Goal: Task Accomplishment & Management: Manage account settings

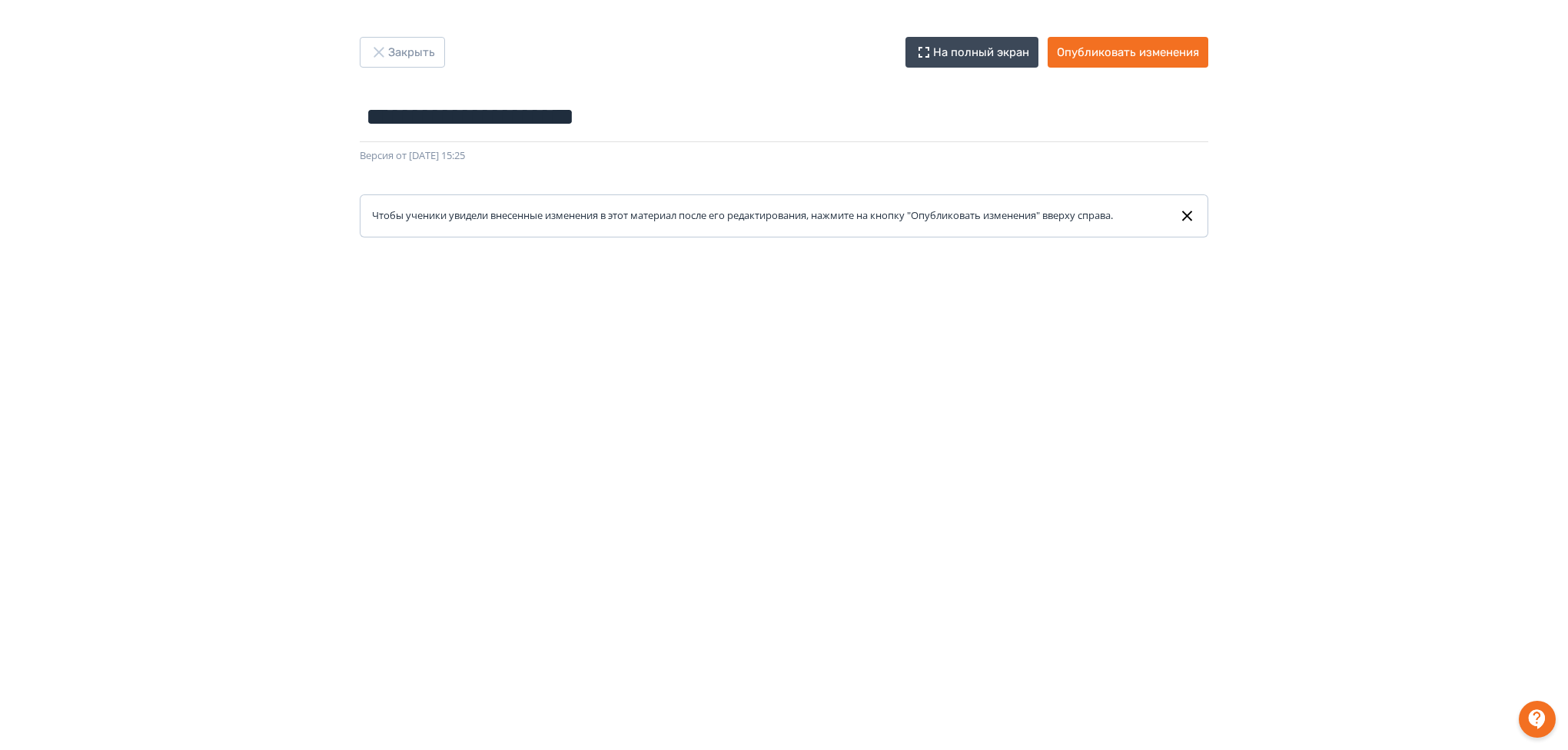
scroll to position [210, 0]
click at [1101, 61] on button "Опубликовать изменения" at bounding box center [1128, 52] width 161 height 31
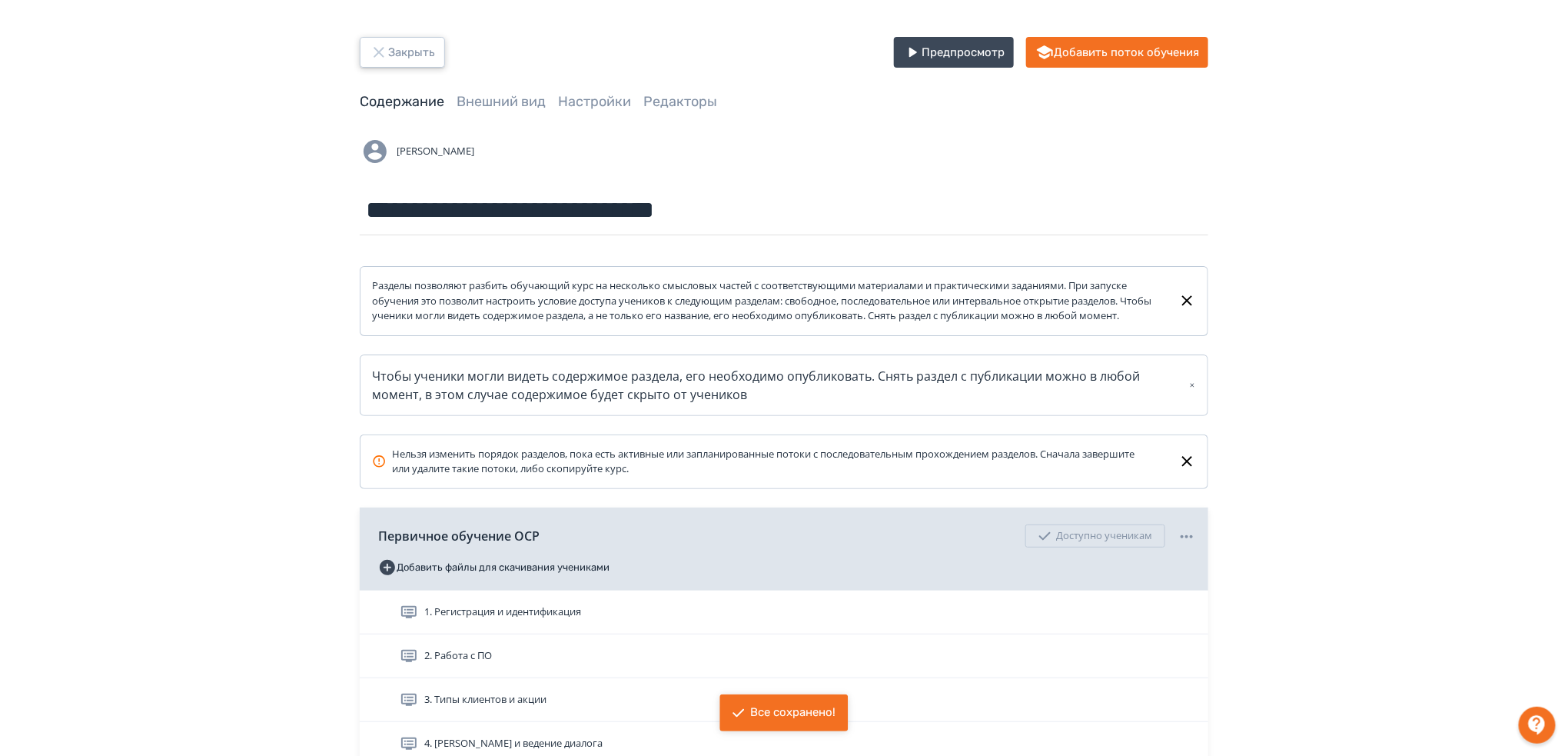
click at [417, 48] on button "Закрыть" at bounding box center [402, 52] width 86 height 31
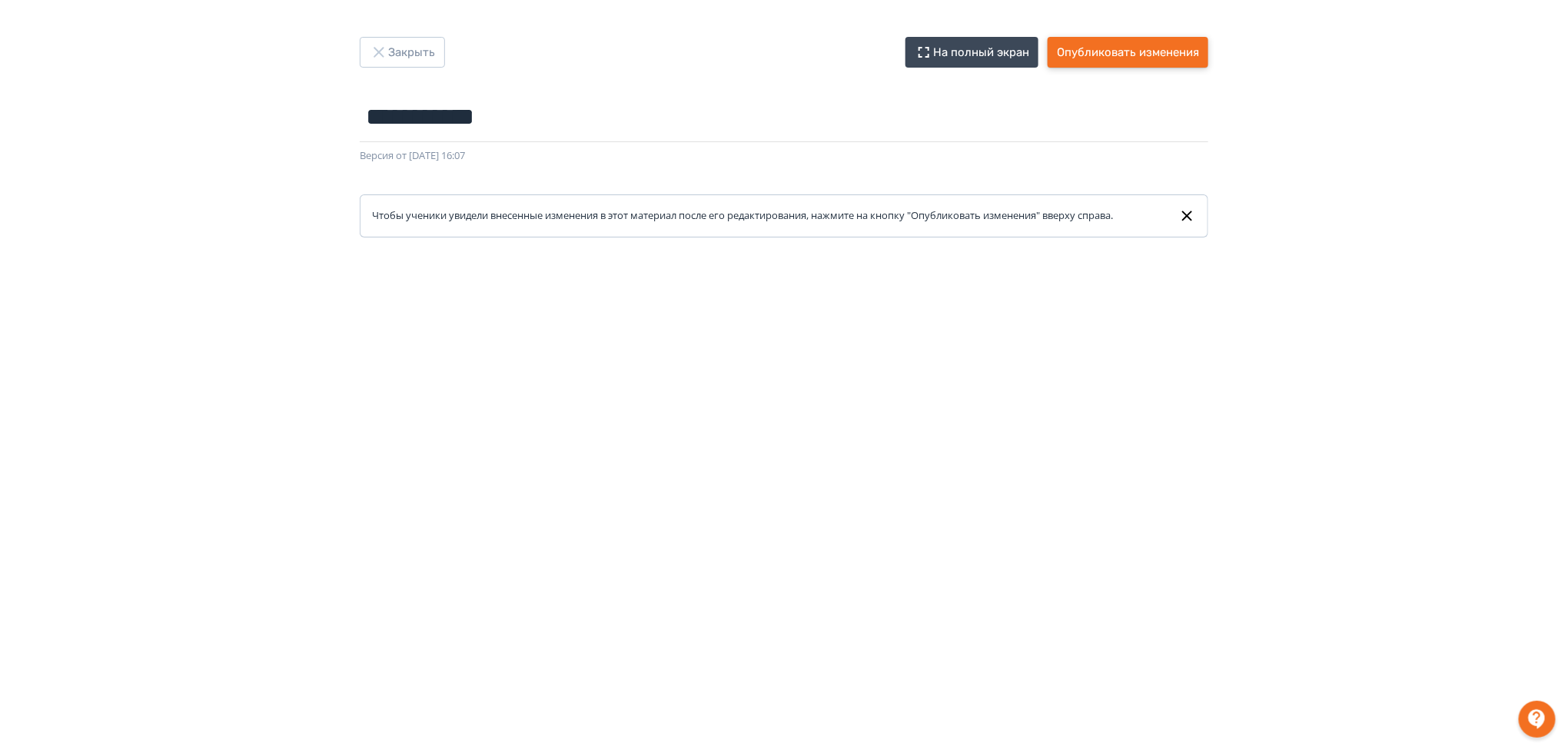
click at [1139, 46] on button "Опубликовать изменения" at bounding box center [1128, 52] width 161 height 31
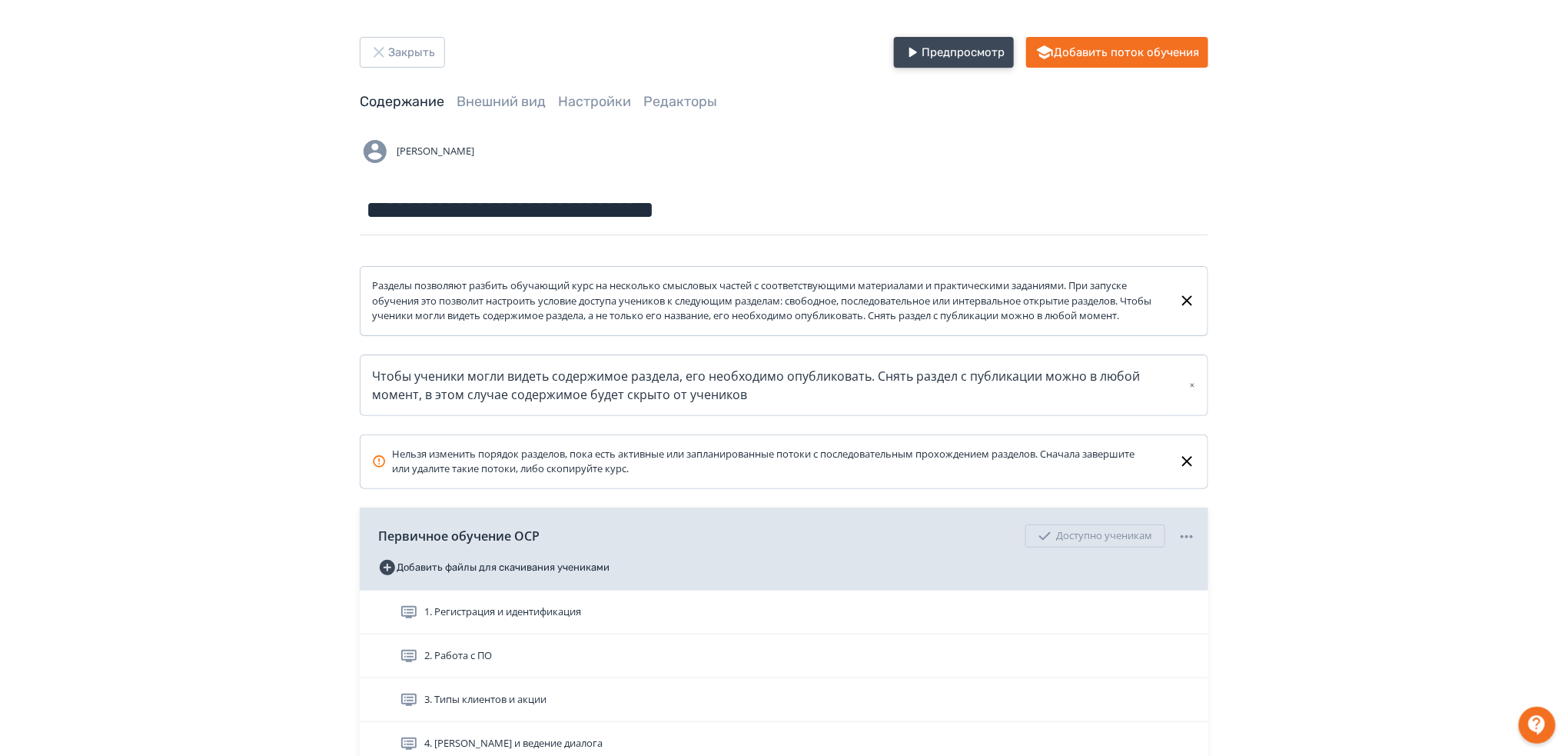
click at [972, 59] on button "Предпросмотр" at bounding box center [953, 52] width 120 height 31
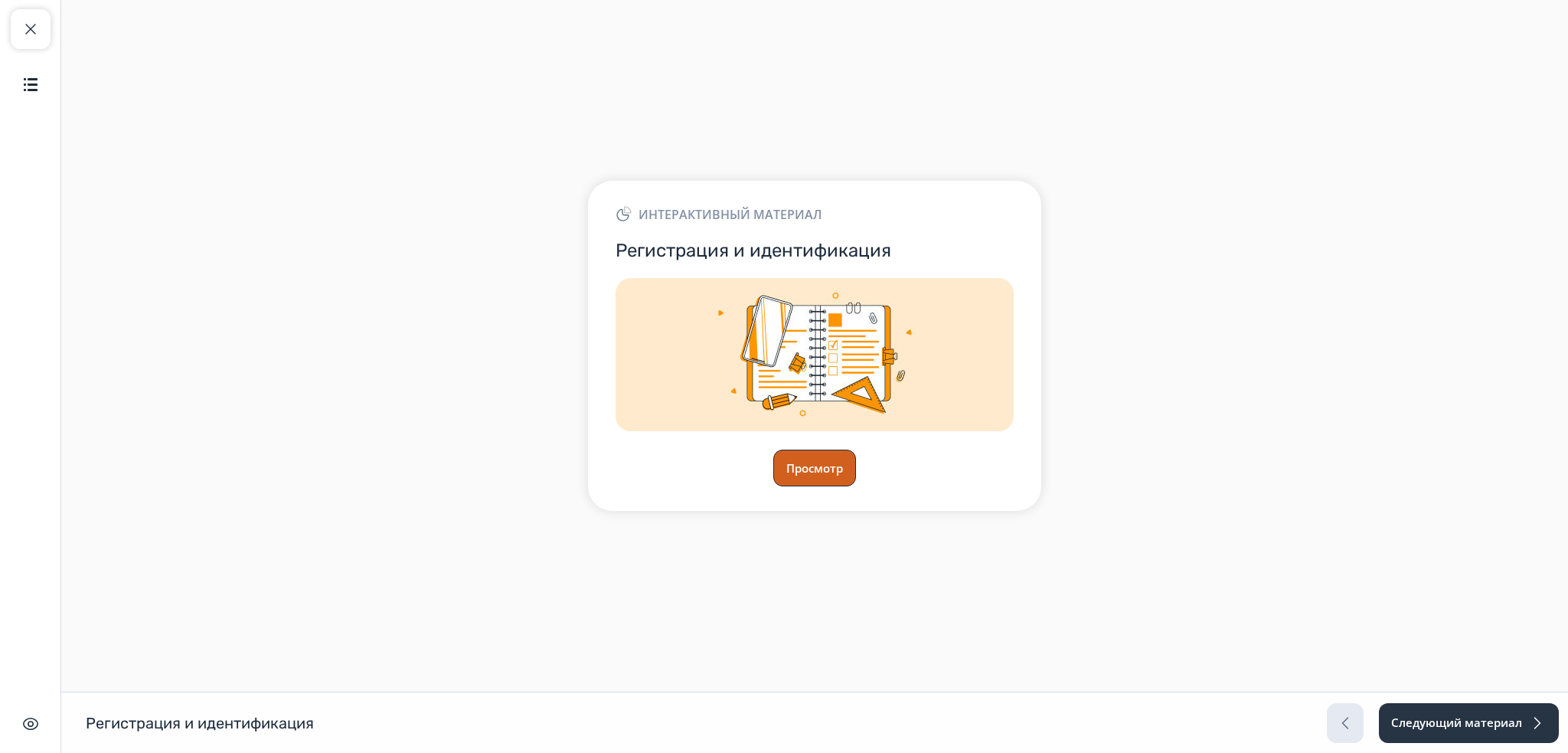
click at [794, 470] on button "Просмотр" at bounding box center [814, 468] width 83 height 37
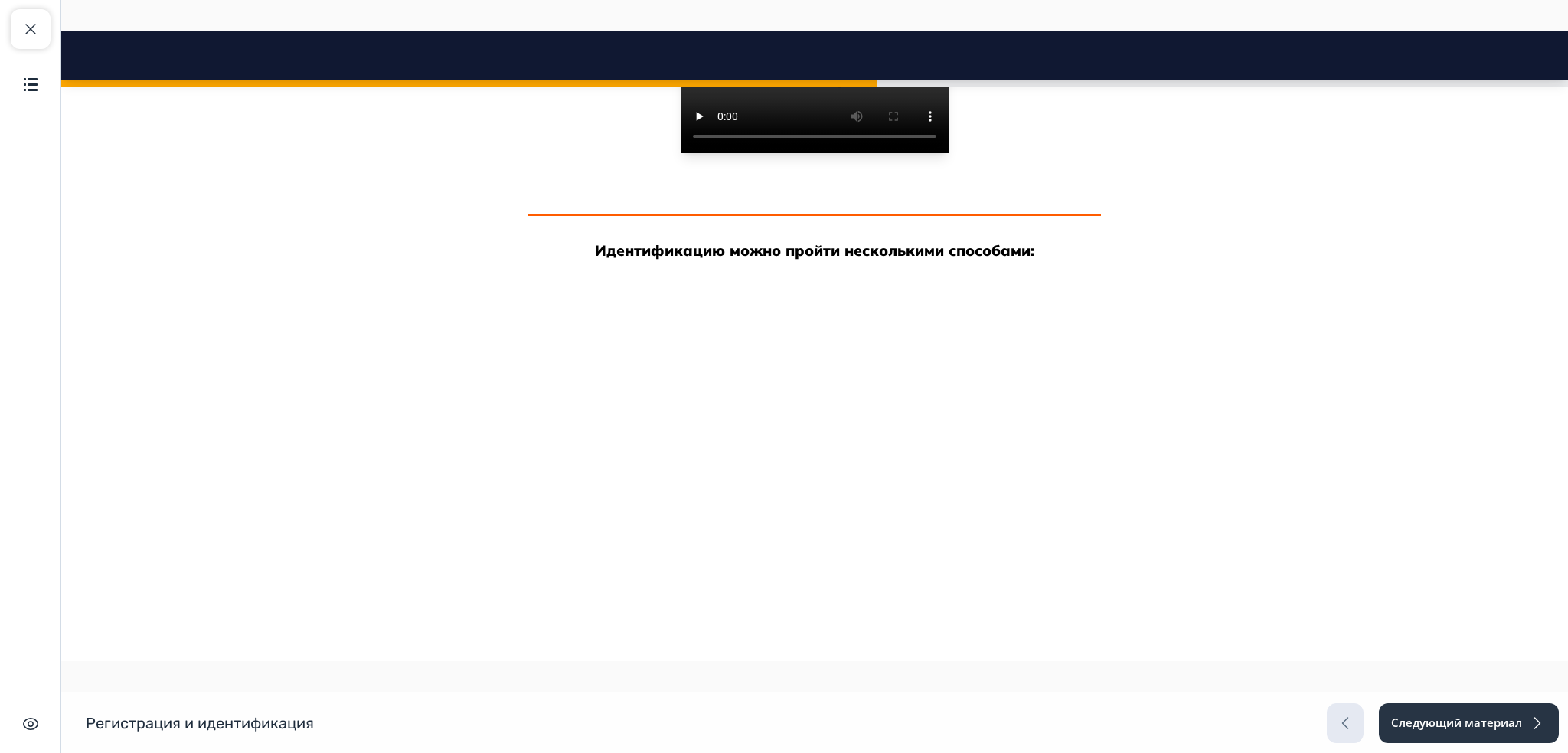
scroll to position [1987, 0]
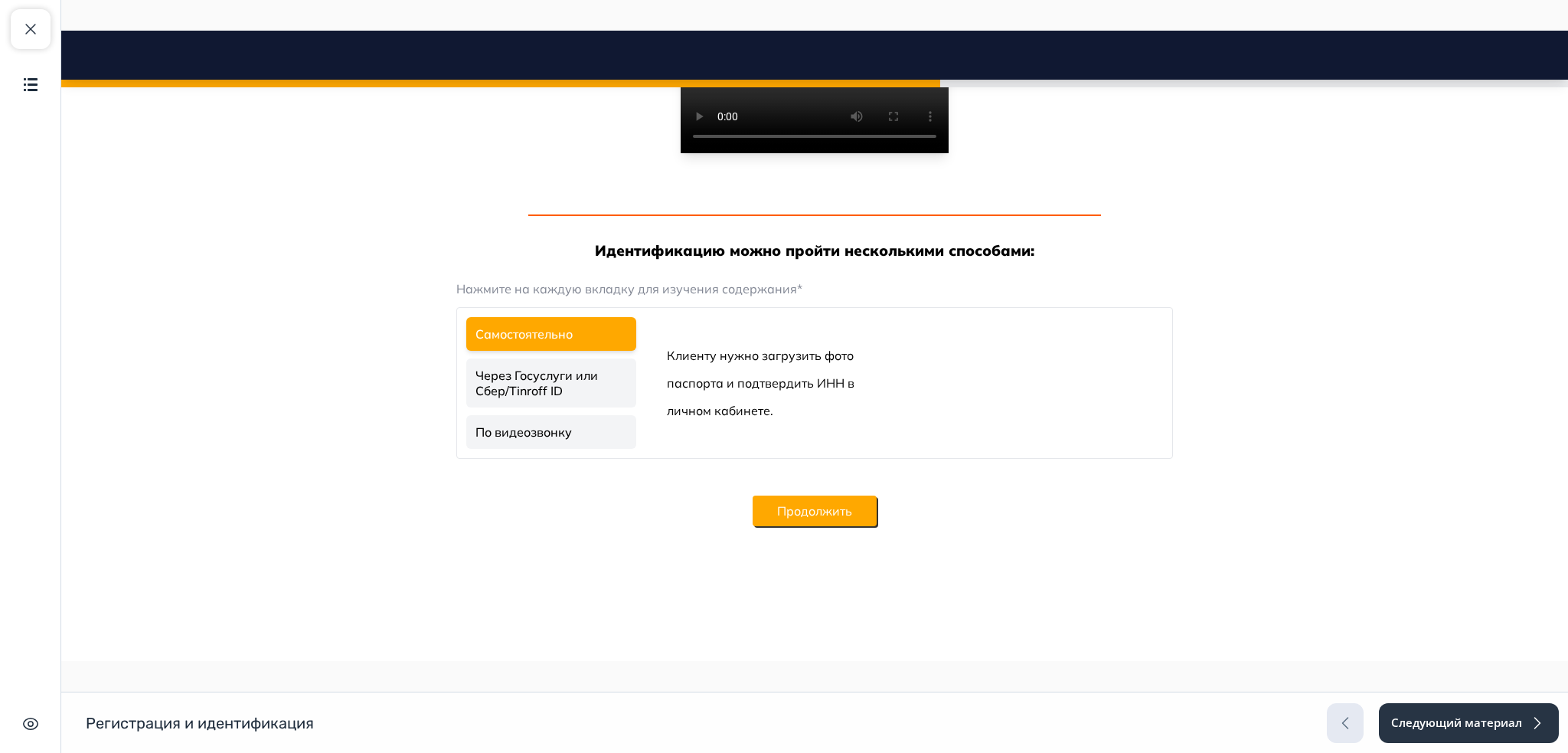
click at [827, 520] on button "Продолжить" at bounding box center [814, 511] width 124 height 31
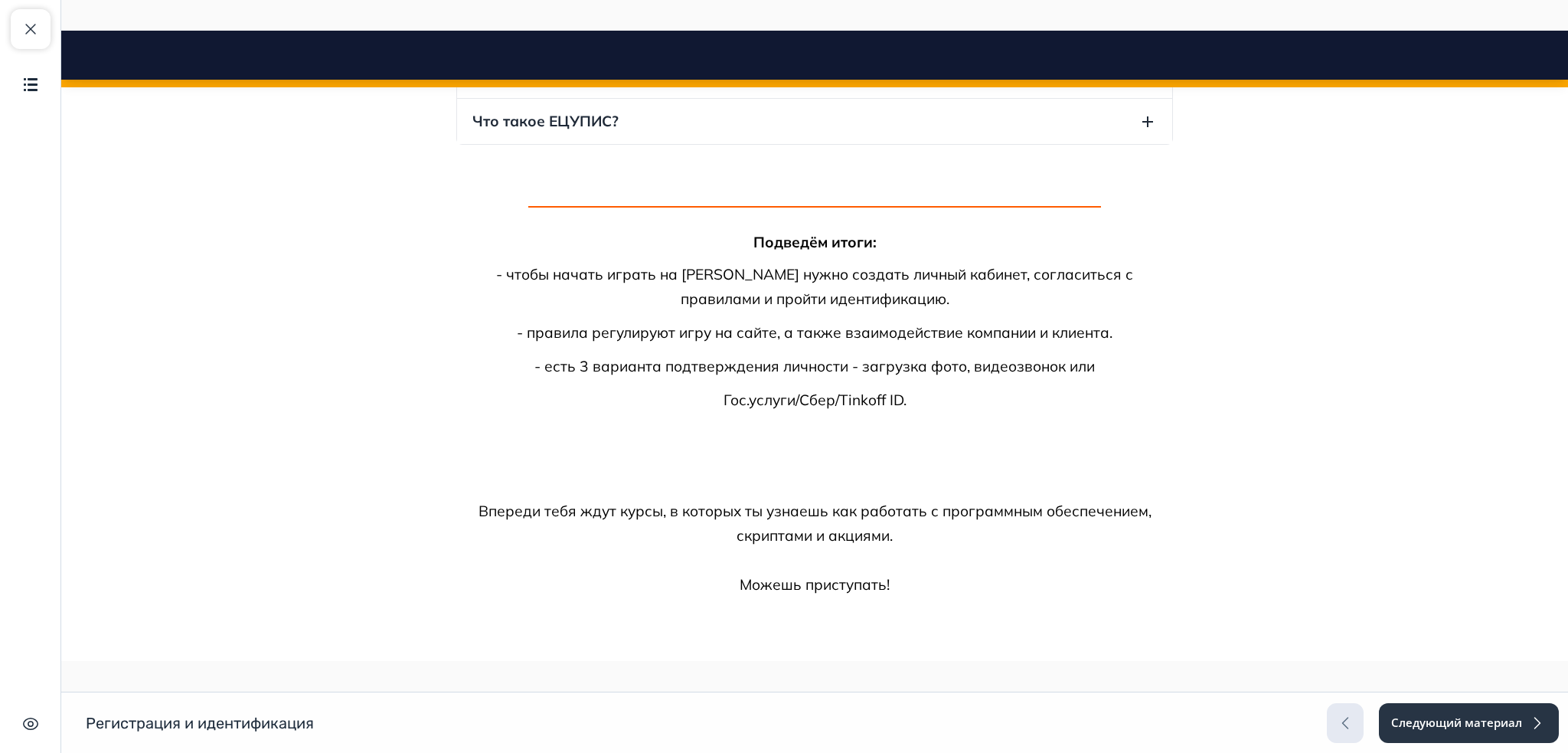
scroll to position [3331, 0]
click at [1426, 713] on button "Следующий материал" at bounding box center [1469, 723] width 181 height 39
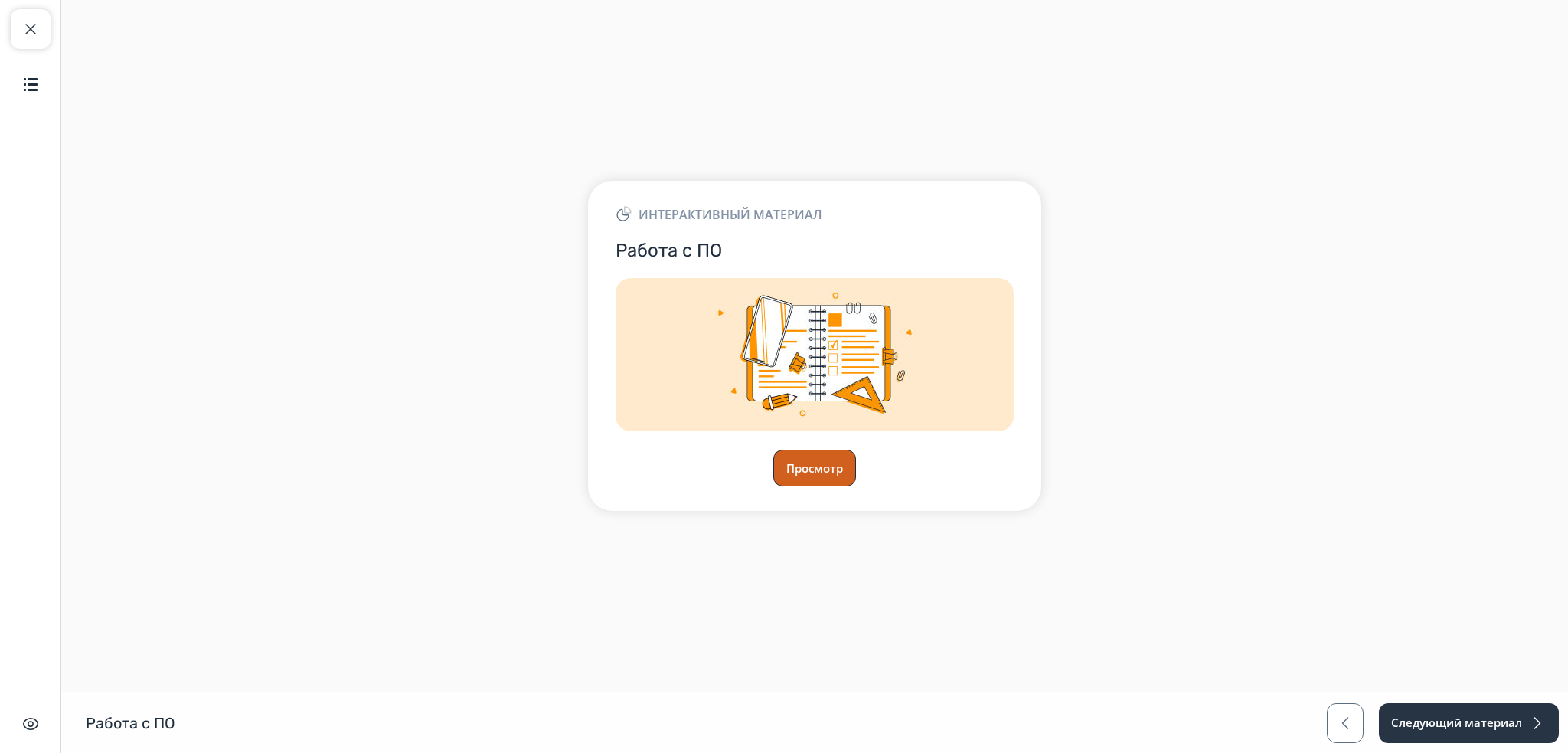
click at [785, 470] on button "Просмотр" at bounding box center [814, 468] width 83 height 37
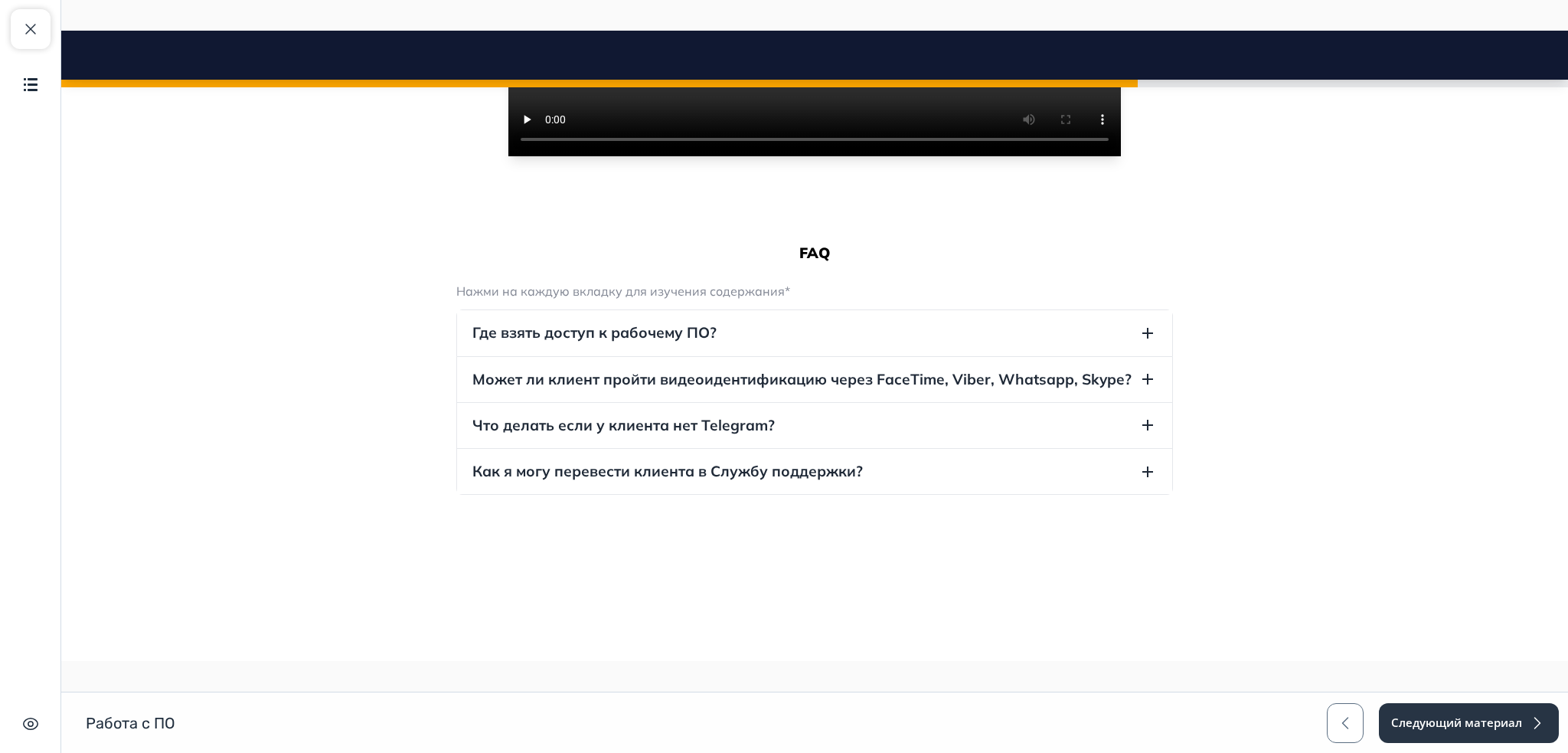
scroll to position [850, 0]
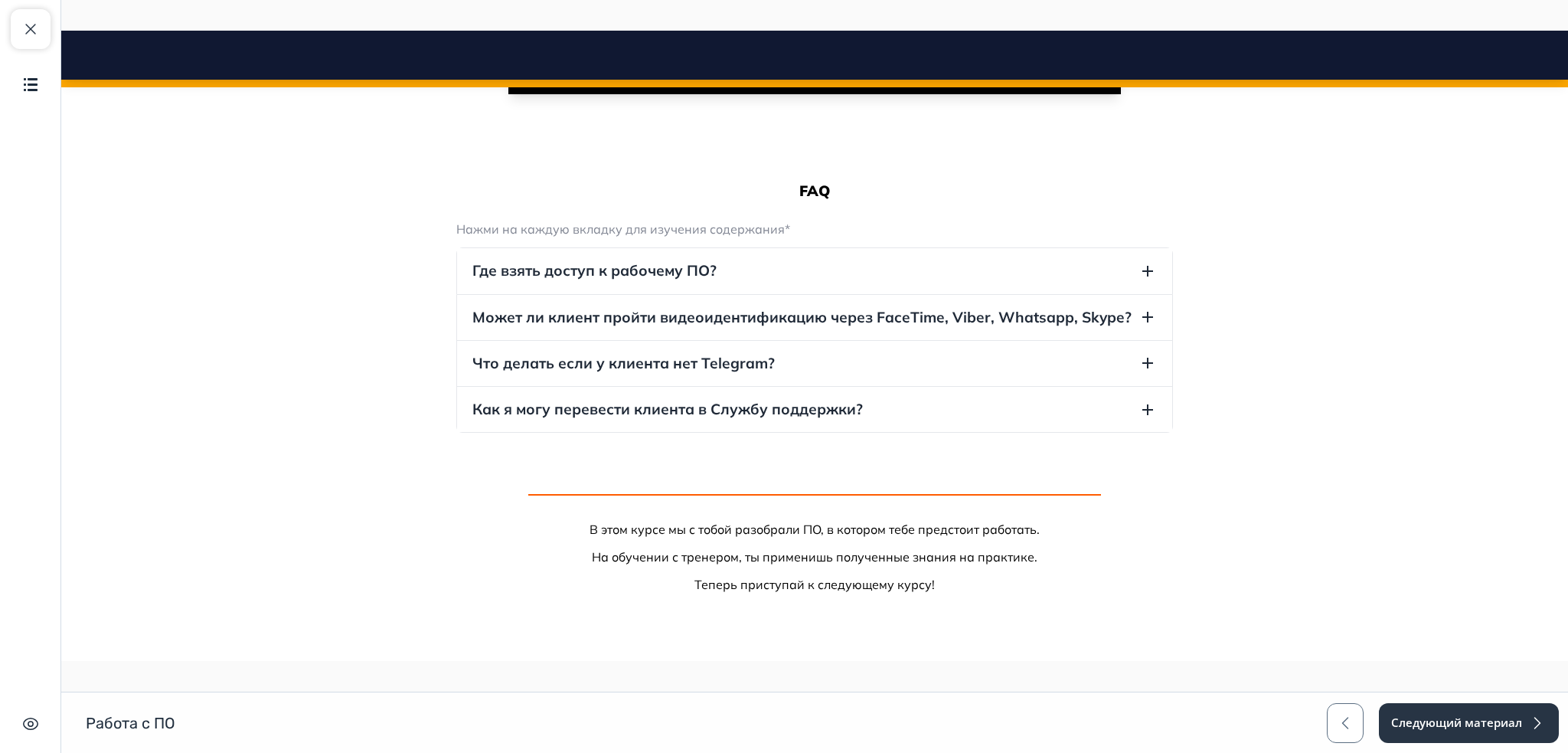
click at [935, 407] on button "Как я могу перевести клиента в Службу поддержки?" at bounding box center [814, 409] width 715 height 45
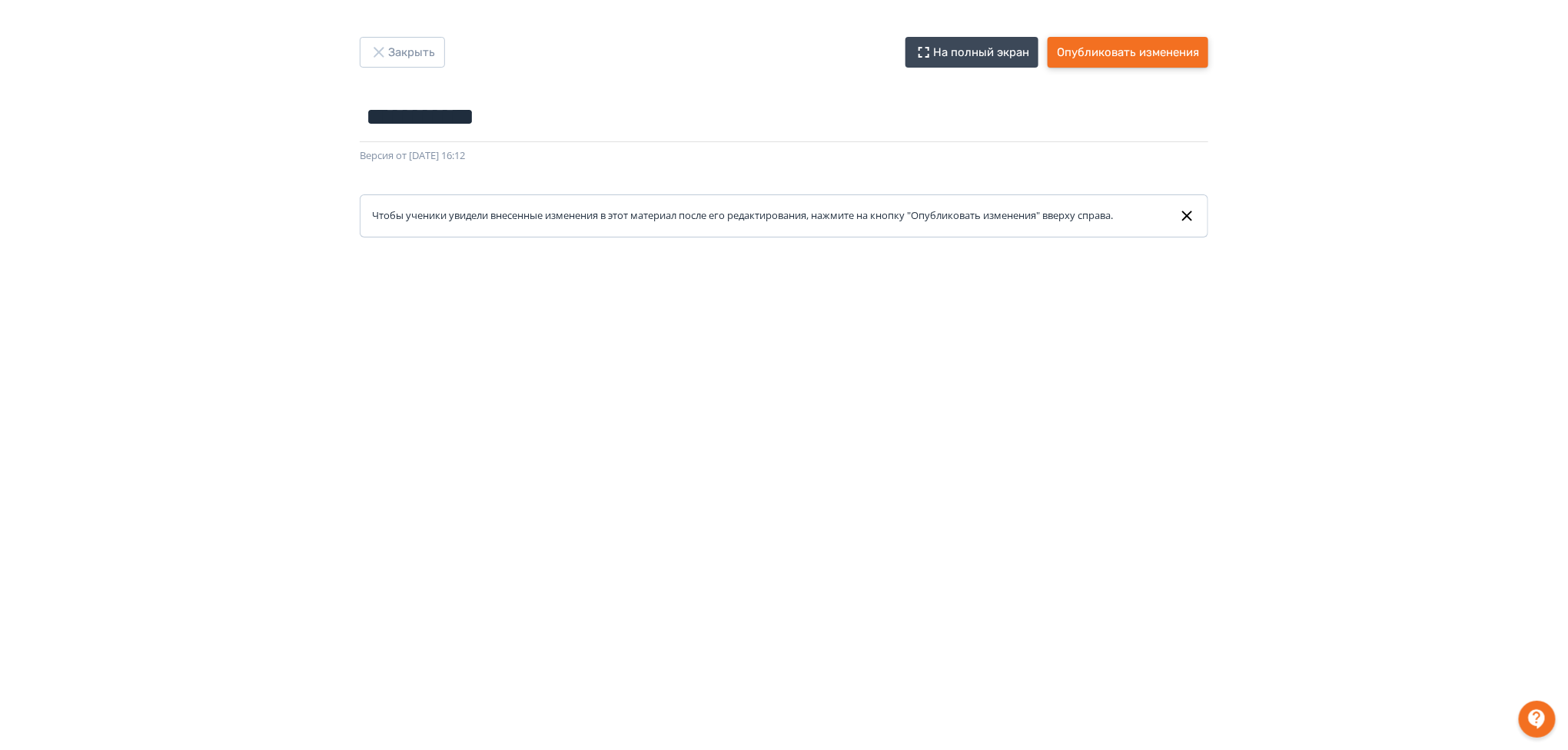
click at [1113, 53] on button "Опубликовать изменения" at bounding box center [1128, 52] width 161 height 31
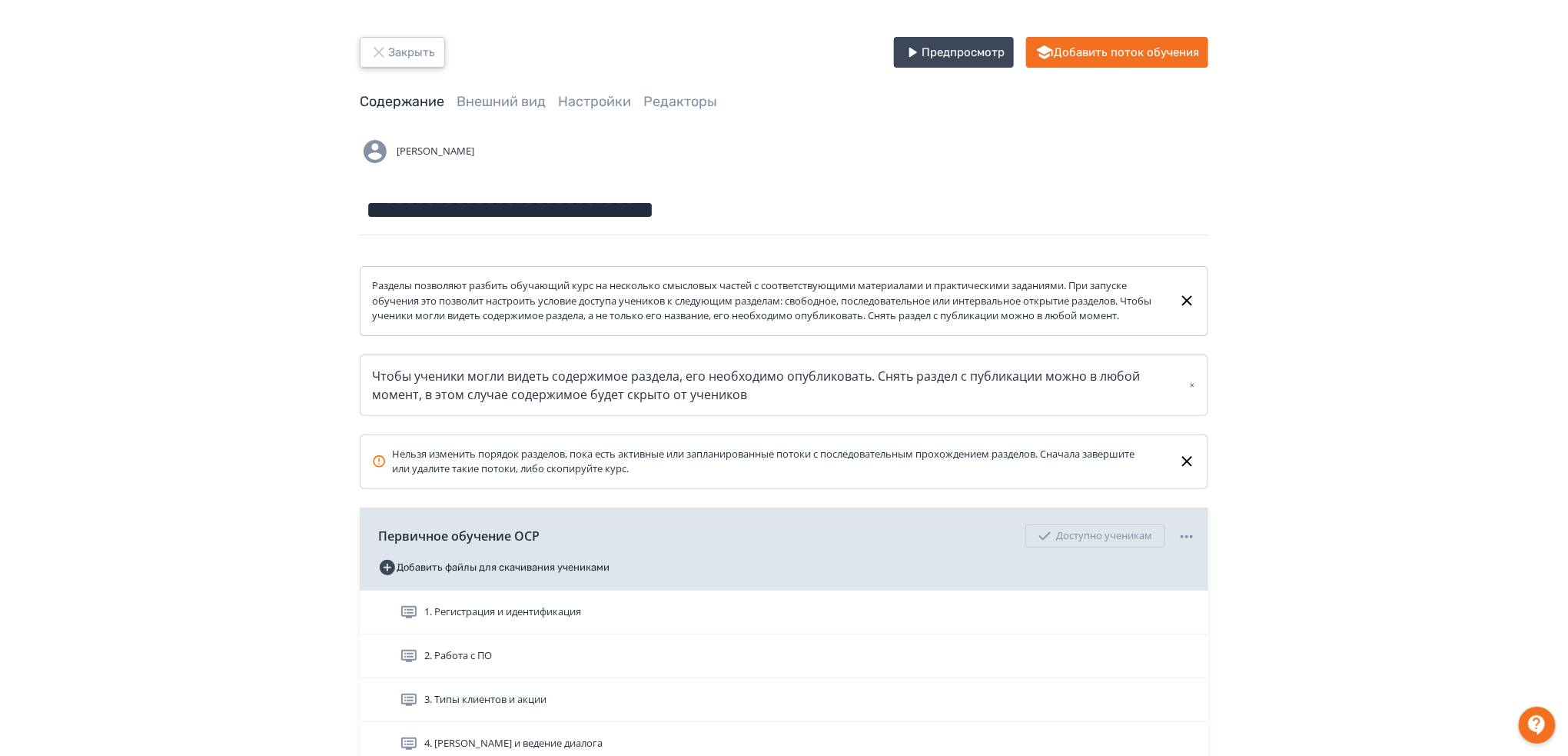
click at [414, 65] on button "Закрыть" at bounding box center [402, 52] width 86 height 31
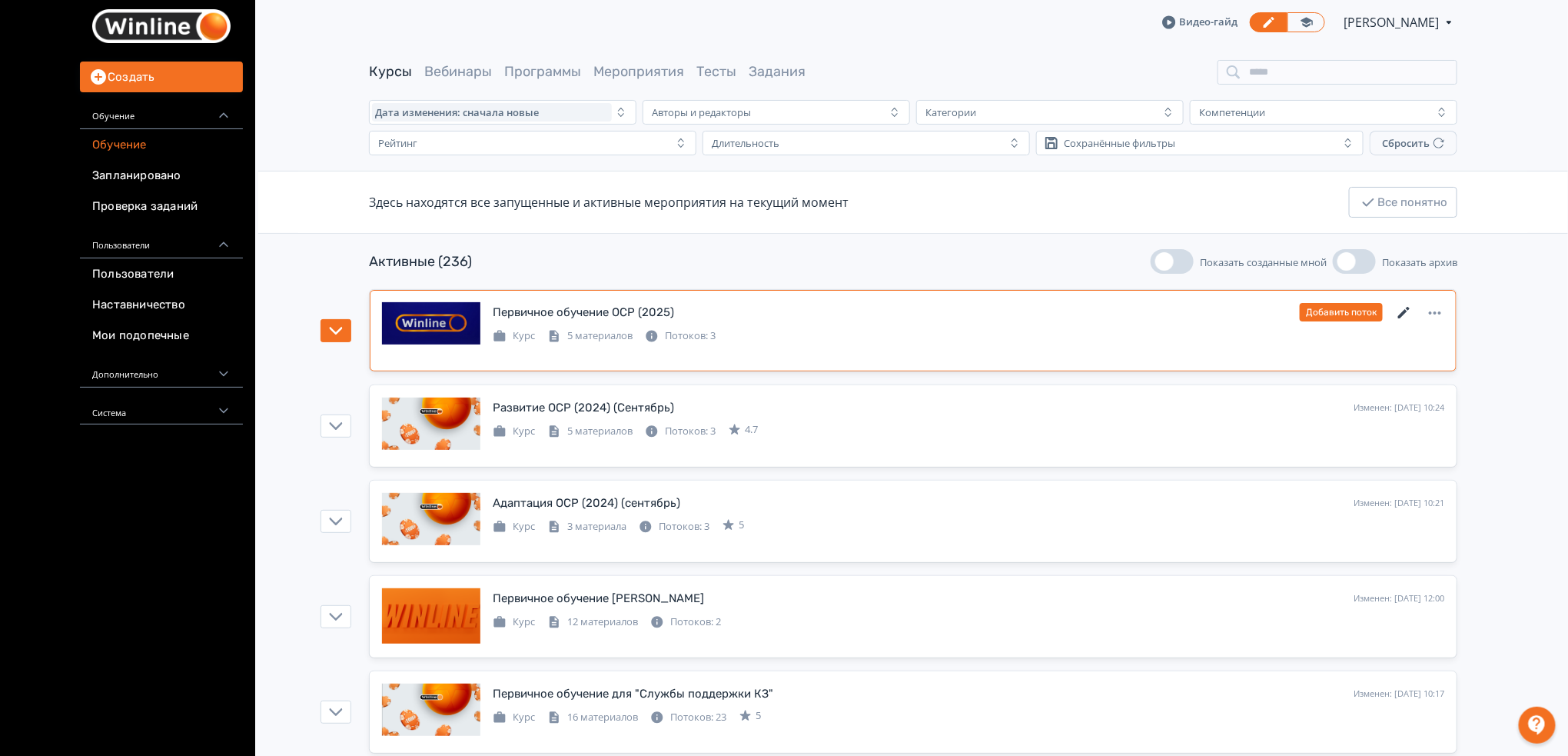
click at [1406, 309] on icon at bounding box center [1404, 312] width 18 height 18
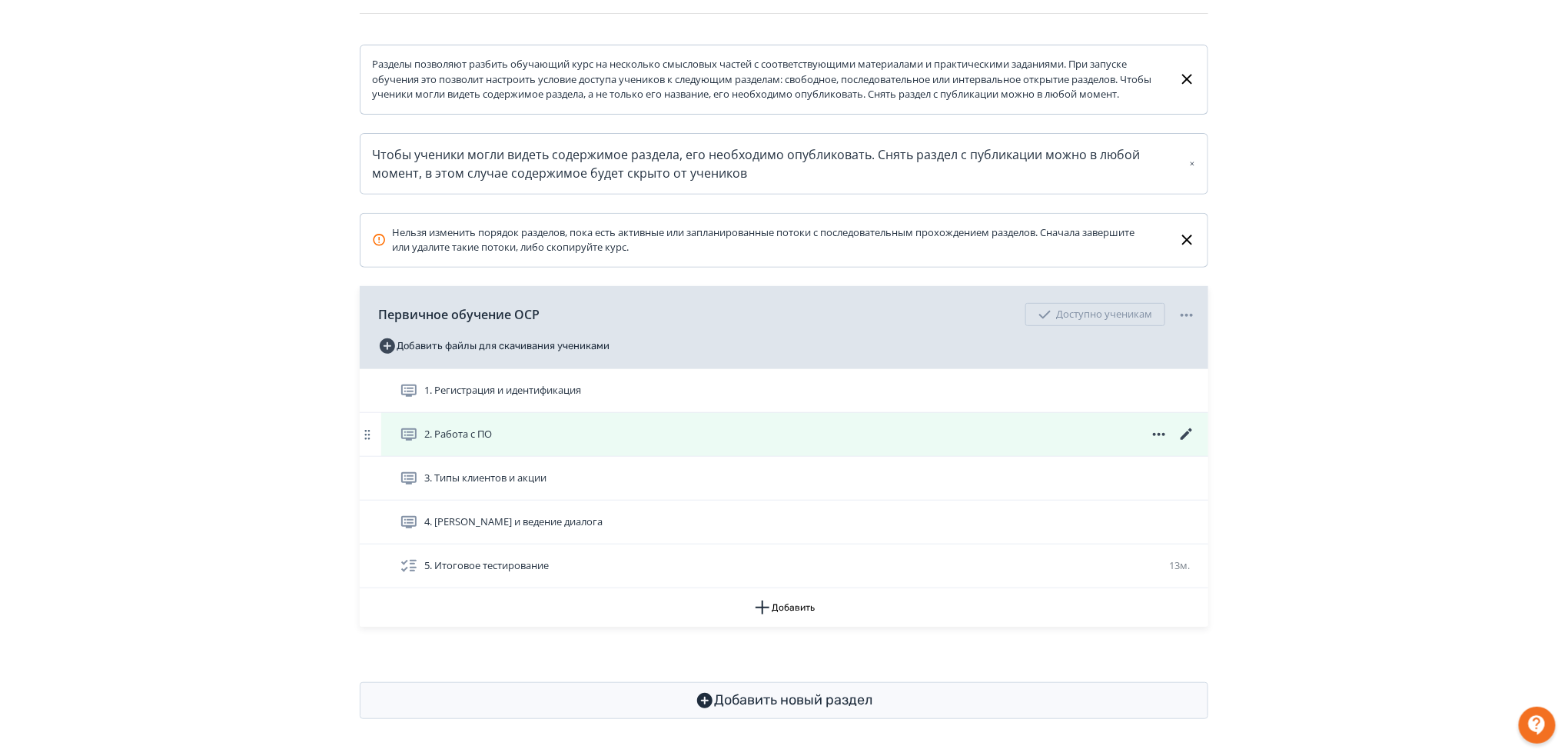
scroll to position [236, 0]
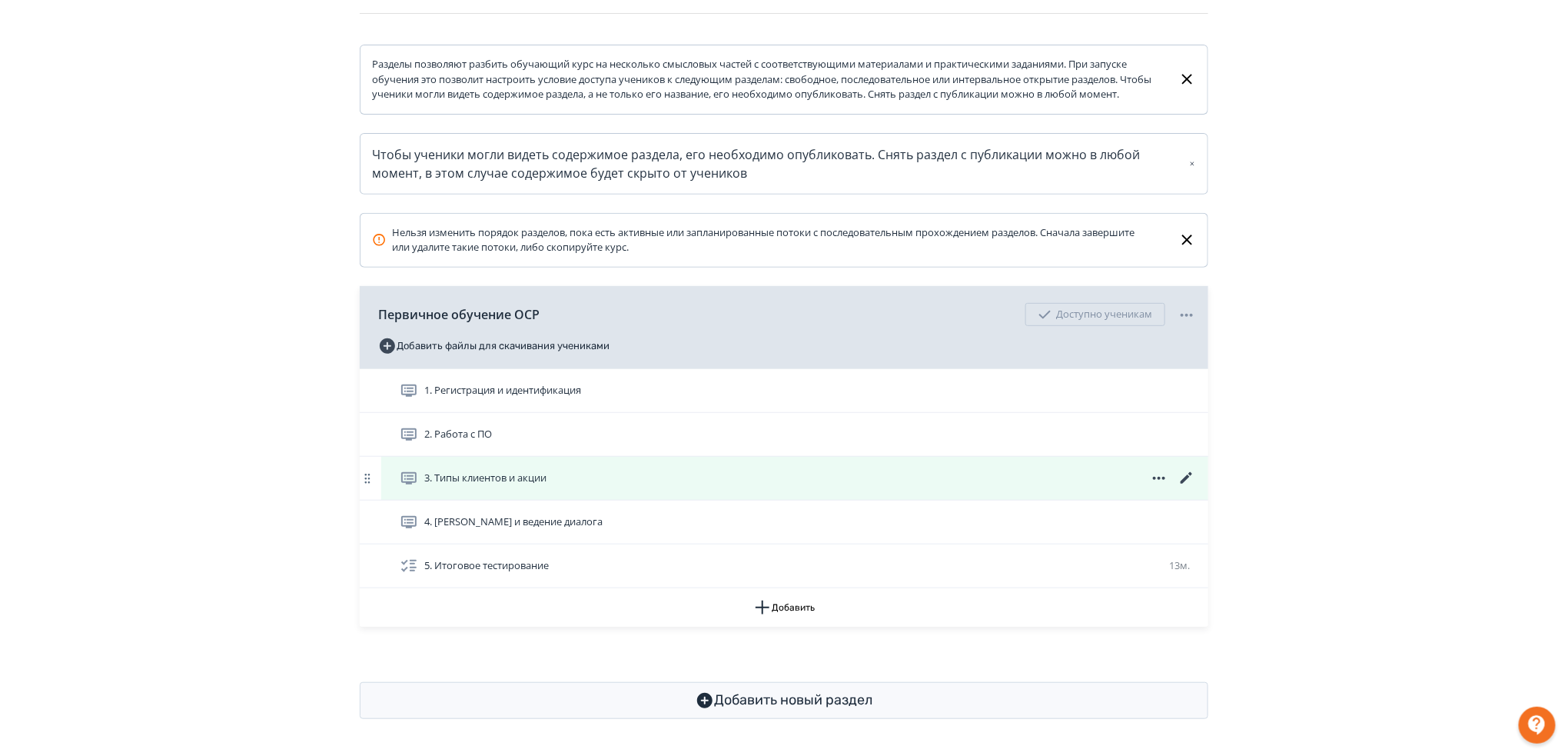
click at [1188, 479] on icon at bounding box center [1186, 478] width 18 height 18
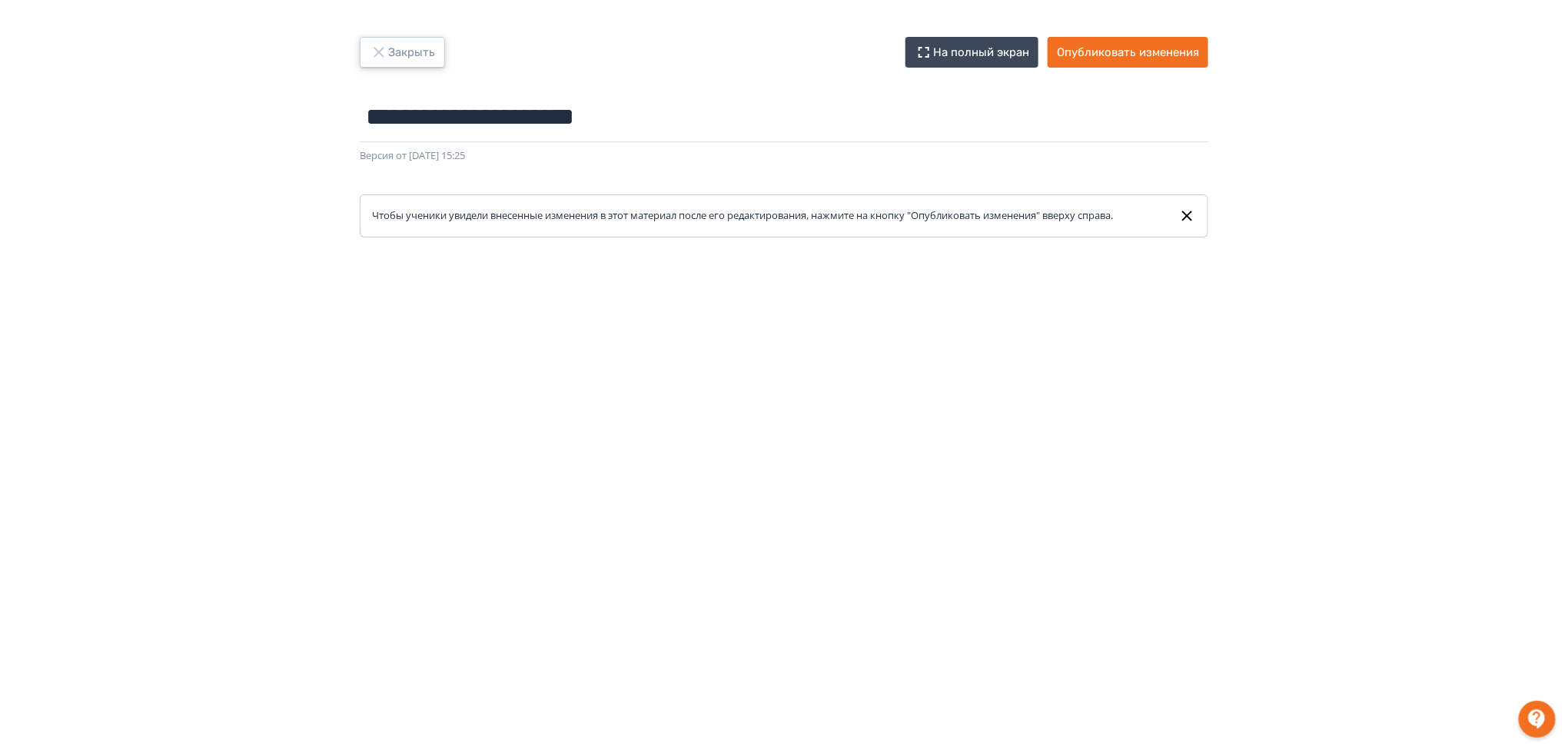
click at [397, 42] on button "Закрыть" at bounding box center [402, 52] width 86 height 31
click at [1139, 55] on button "Опубликовать изменения" at bounding box center [1128, 52] width 161 height 31
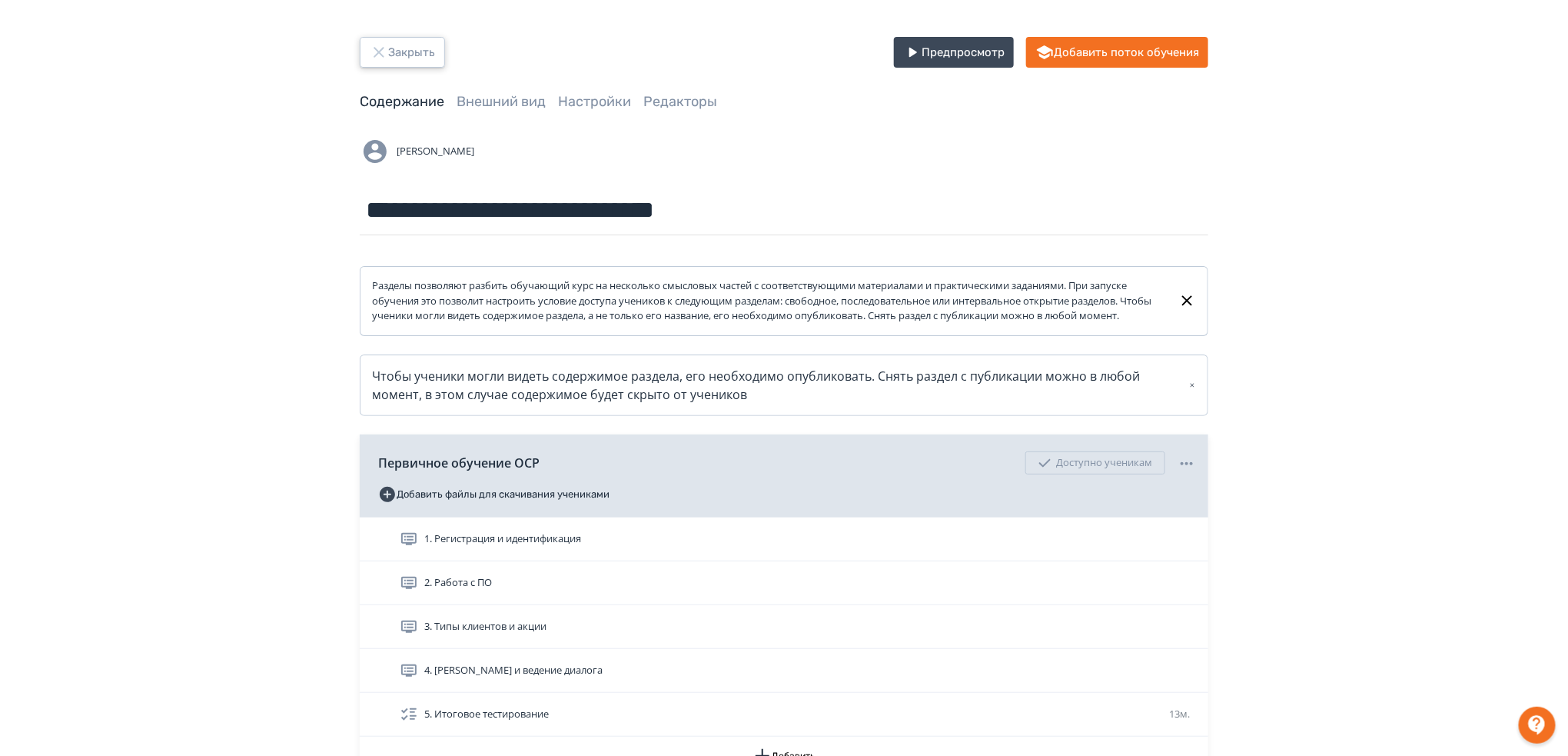
click at [387, 44] on icon "button" at bounding box center [379, 52] width 18 height 18
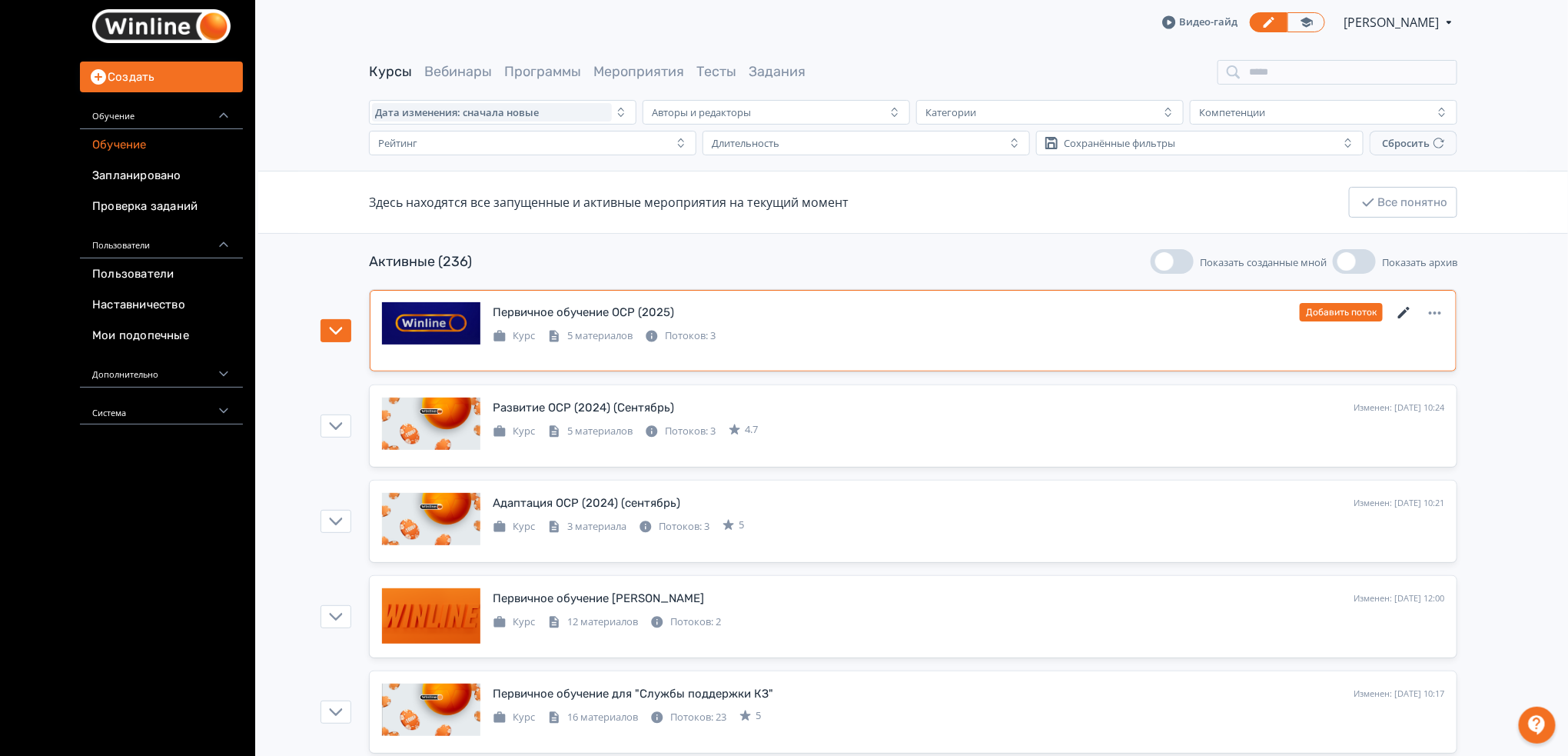
click at [1404, 315] on icon at bounding box center [1404, 312] width 12 height 12
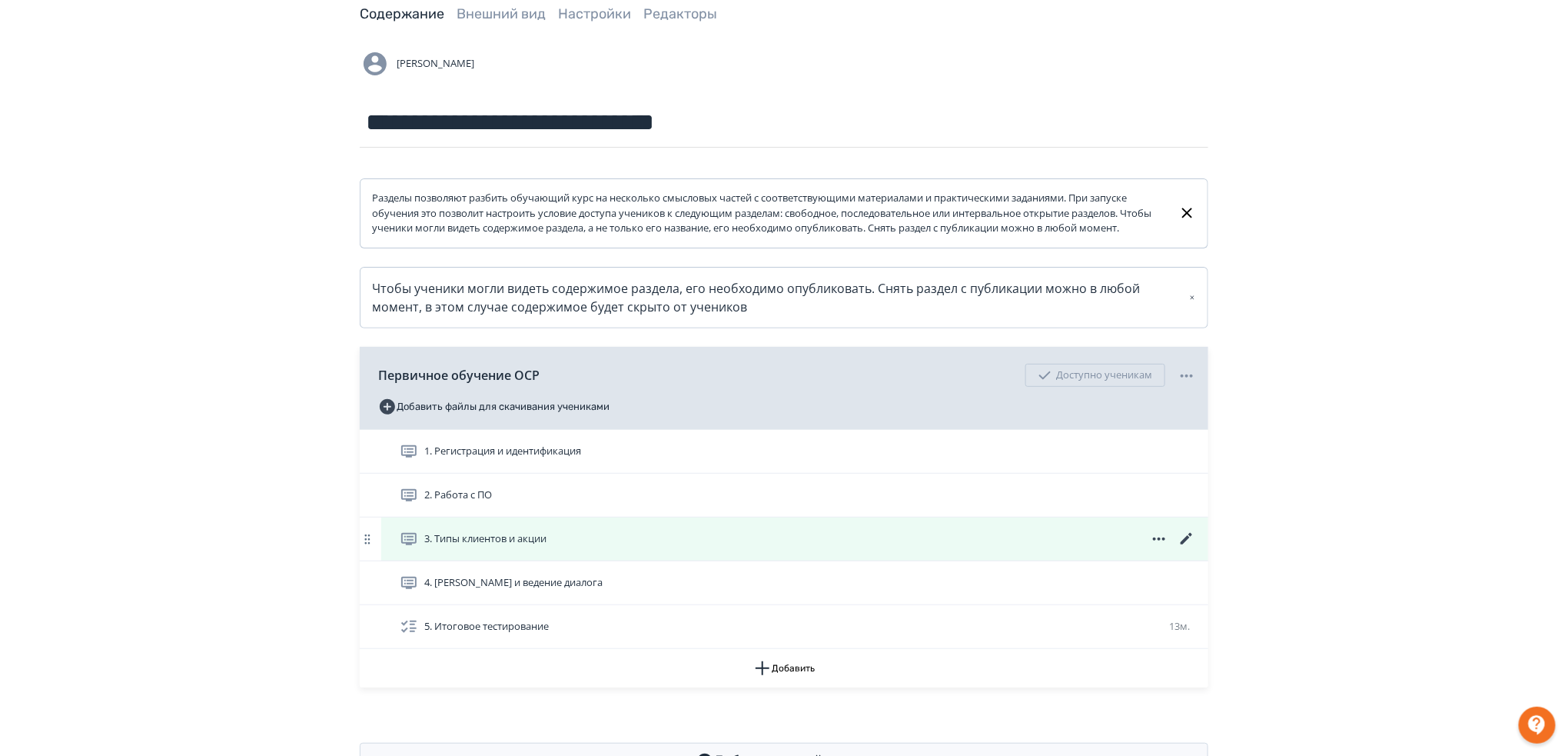
scroll to position [163, 0]
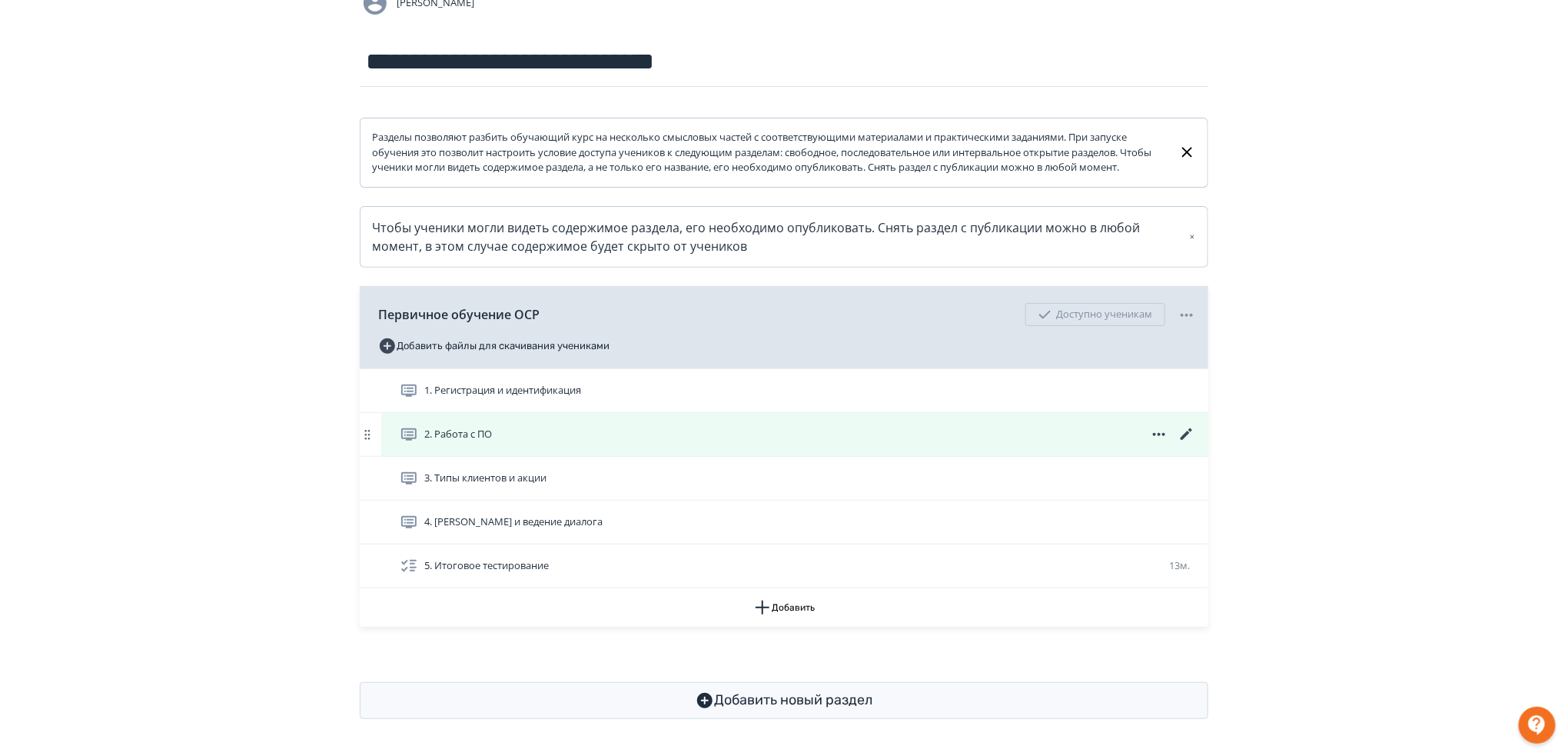
click at [1188, 433] on icon at bounding box center [1186, 434] width 18 height 18
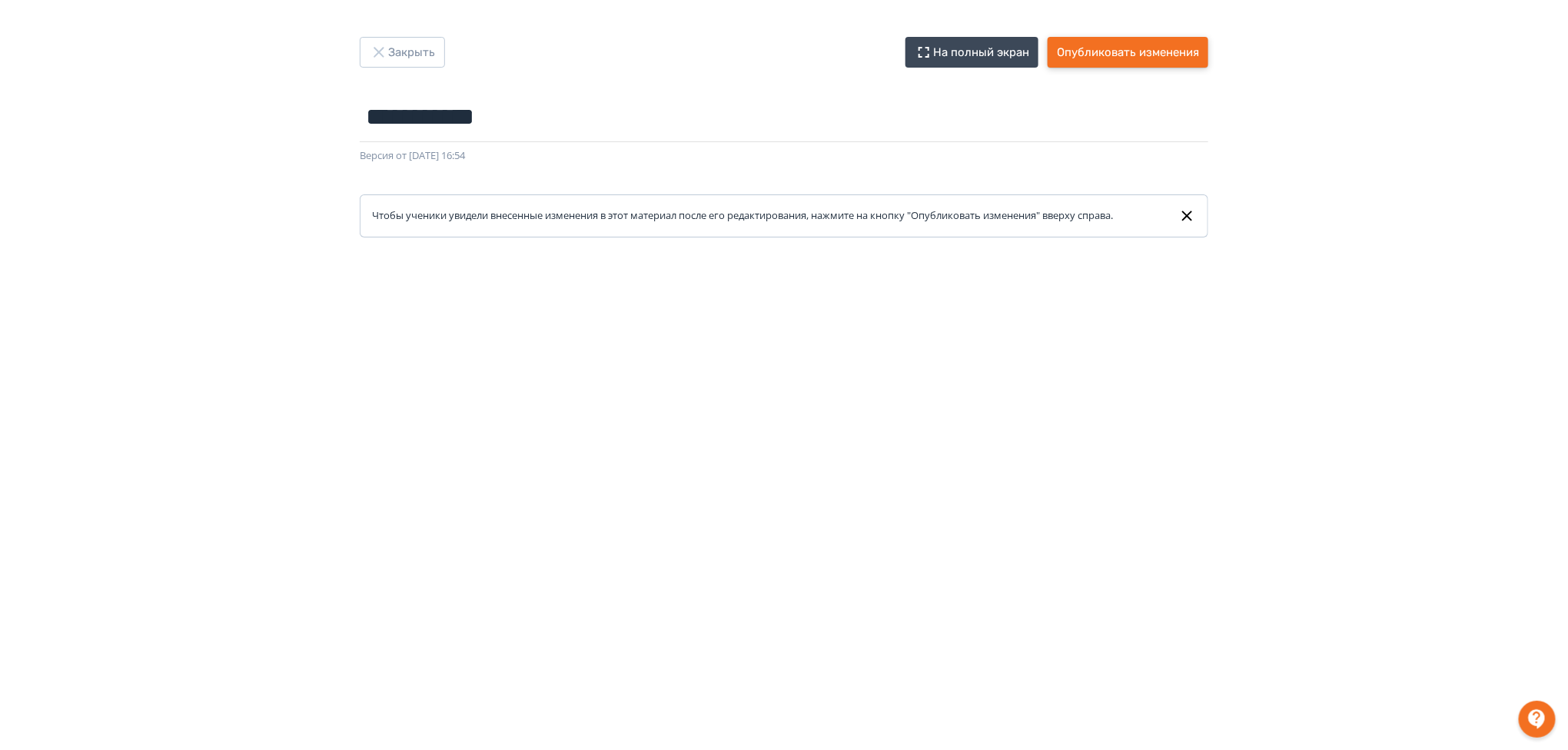
click at [1148, 46] on button "Опубликовать изменения" at bounding box center [1128, 52] width 161 height 31
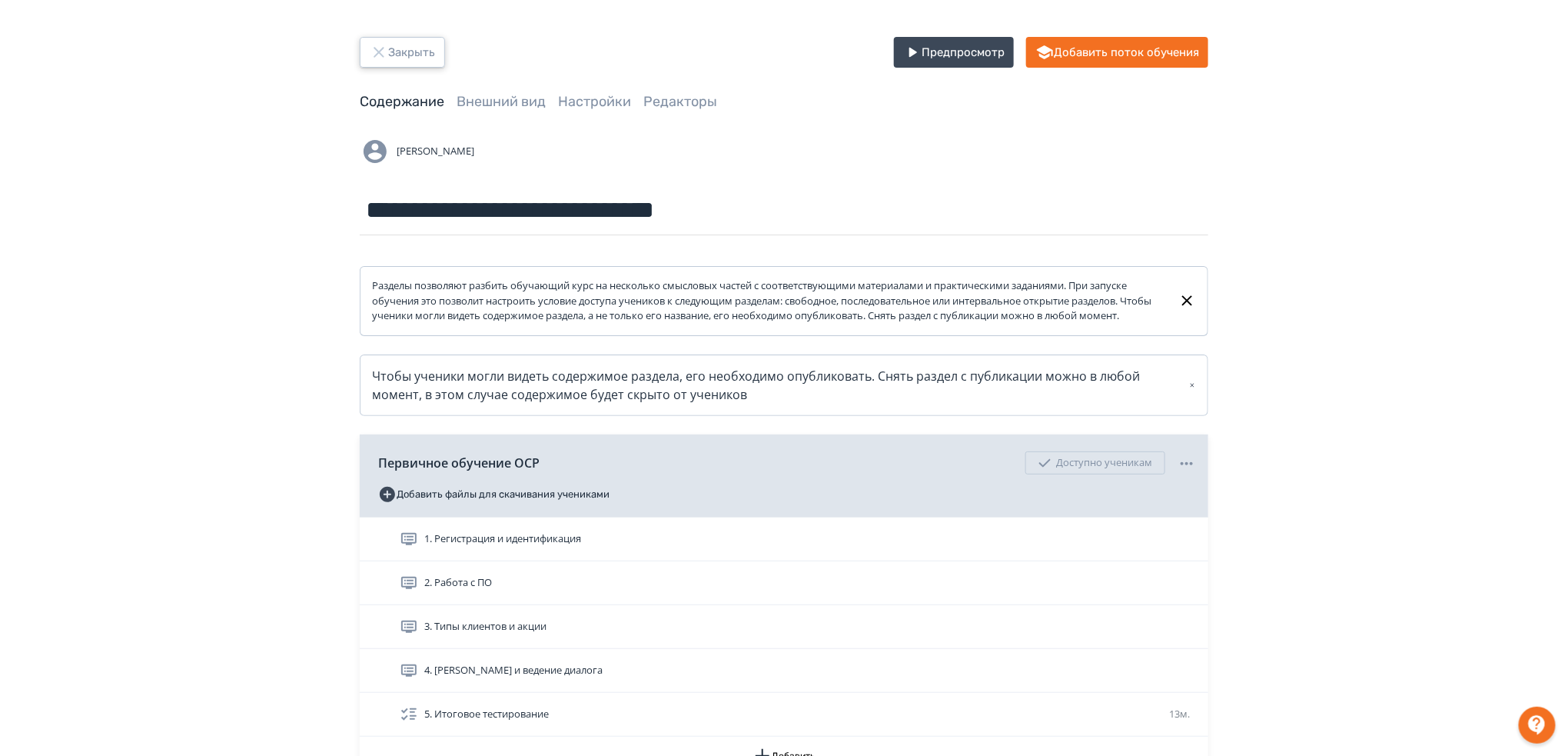
click at [417, 57] on button "Закрыть" at bounding box center [402, 52] width 86 height 31
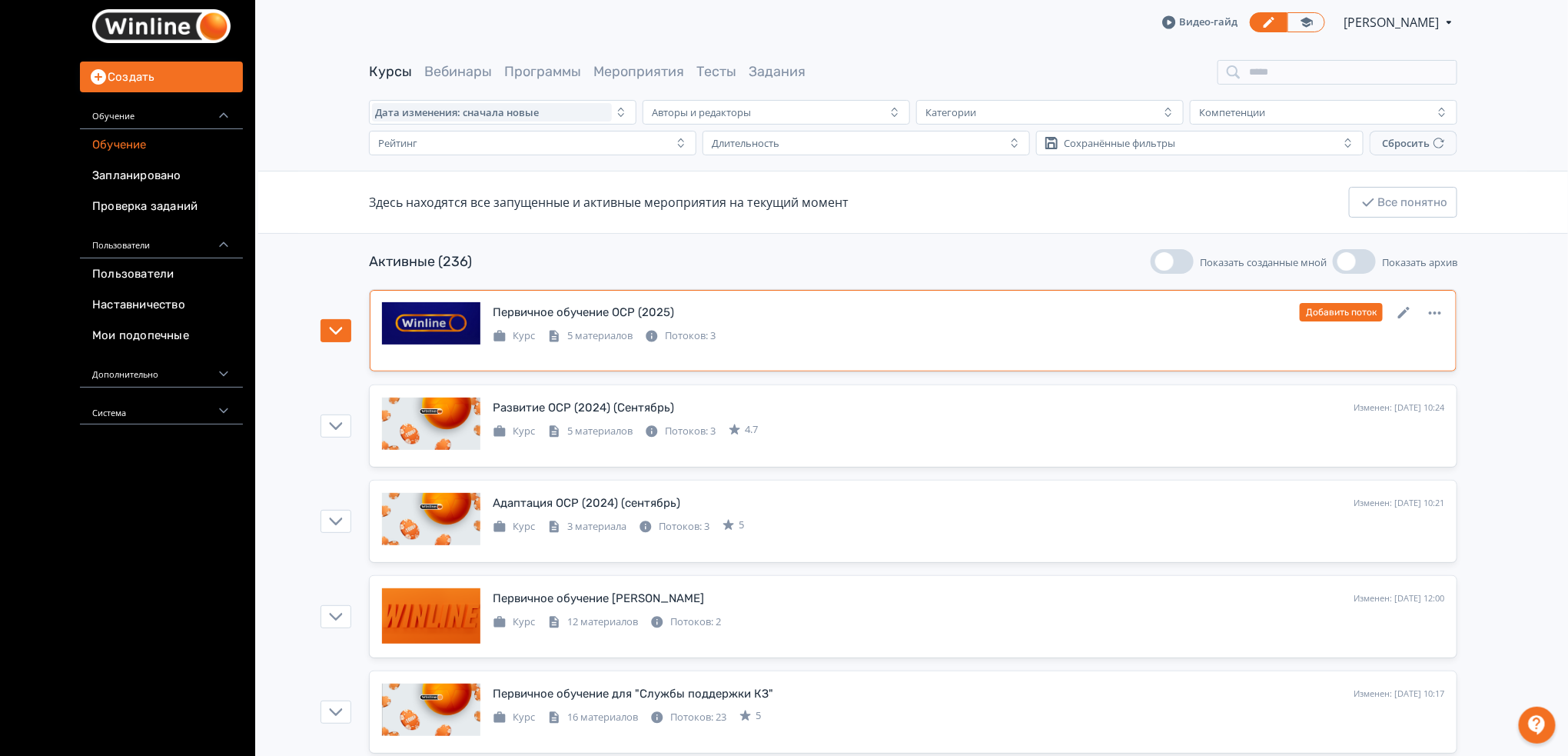
click at [1105, 337] on div "Курс 5 материалов Потоков: 3" at bounding box center [968, 334] width 952 height 18
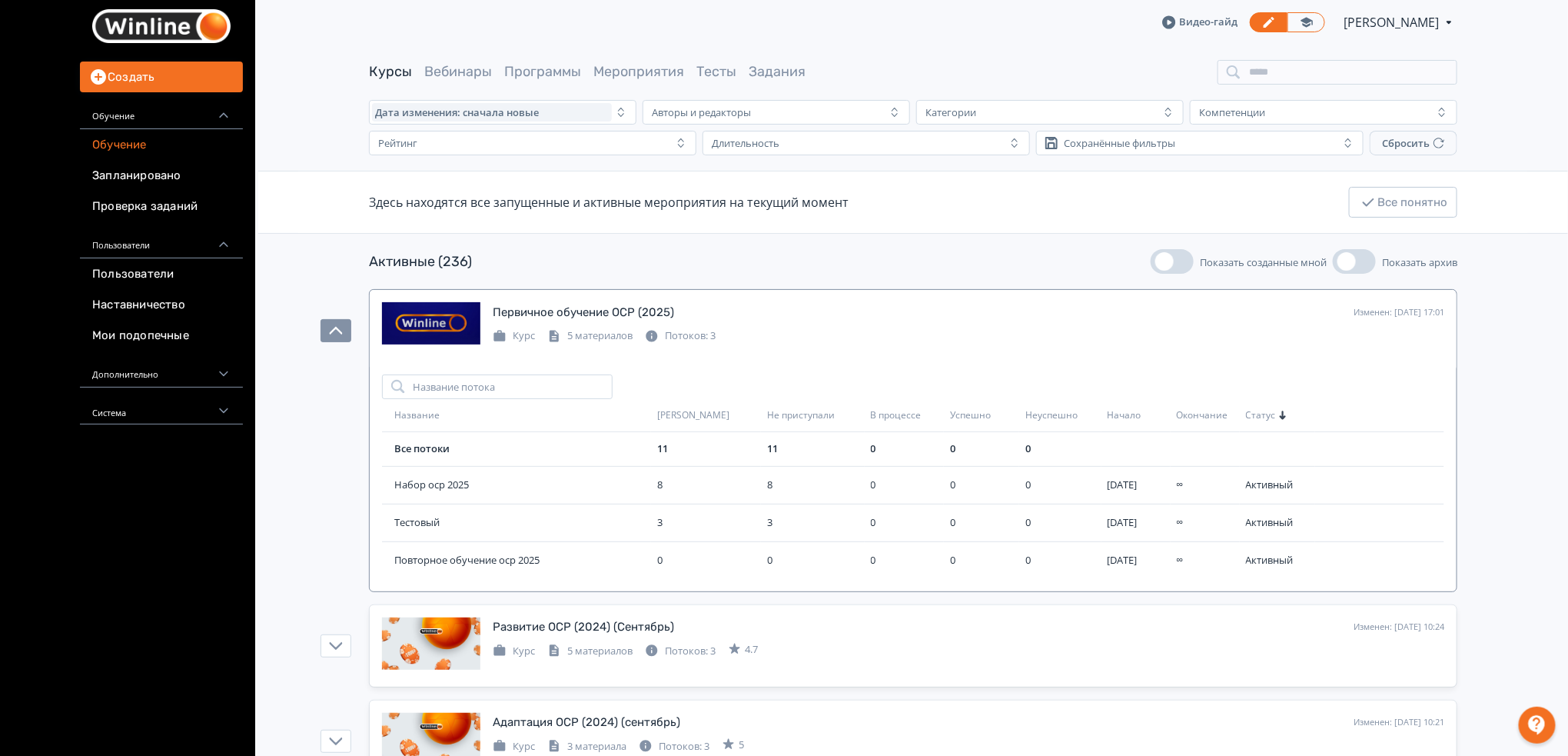
click at [1043, 251] on div "Активные (236) Показать созданные мной Показать архив" at bounding box center [914, 261] width 1089 height 25
click at [1300, 20] on icon at bounding box center [1307, 21] width 13 height 13
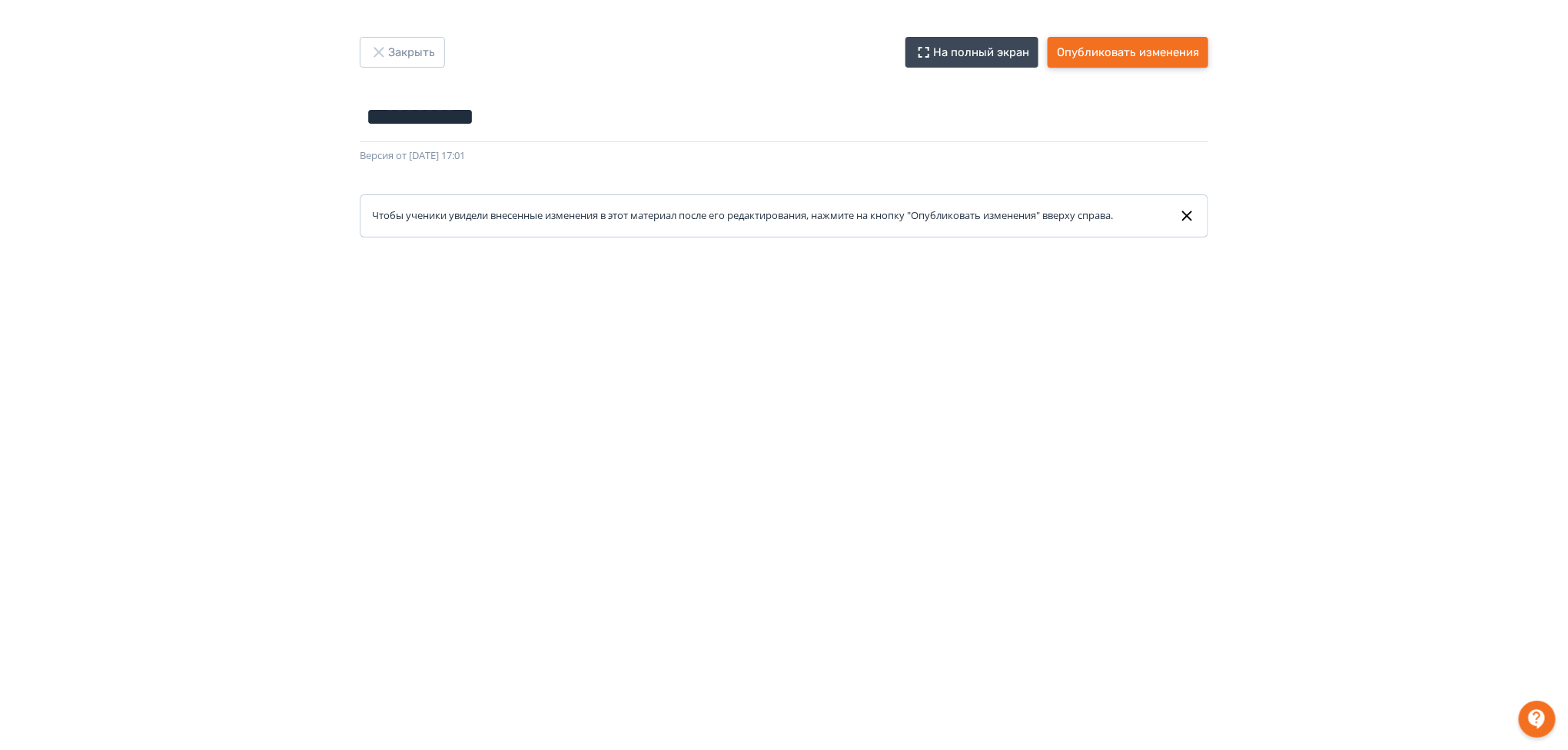
click at [1127, 57] on button "Опубликовать изменения" at bounding box center [1128, 52] width 161 height 31
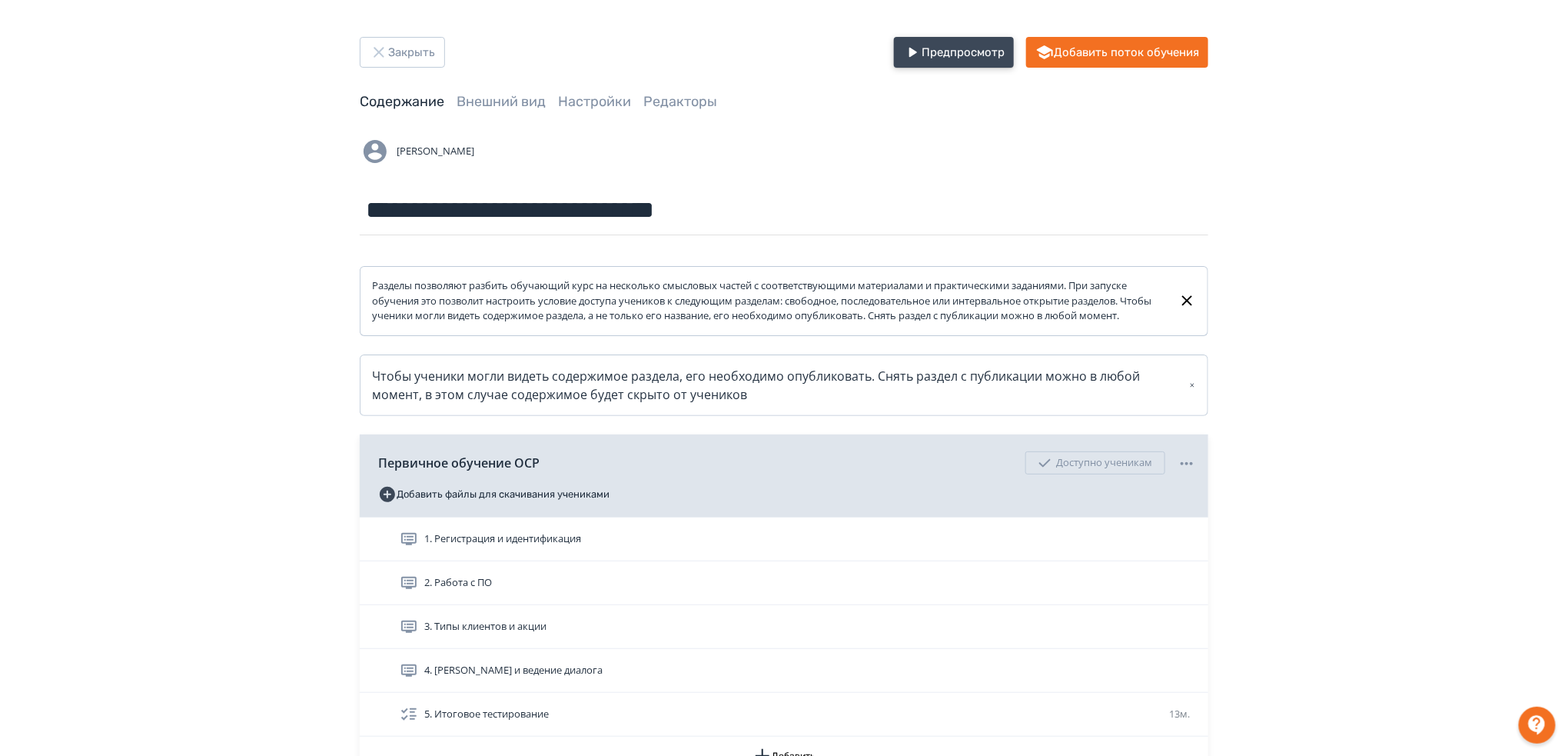
click at [978, 53] on button "Предпросмотр" at bounding box center [953, 52] width 120 height 31
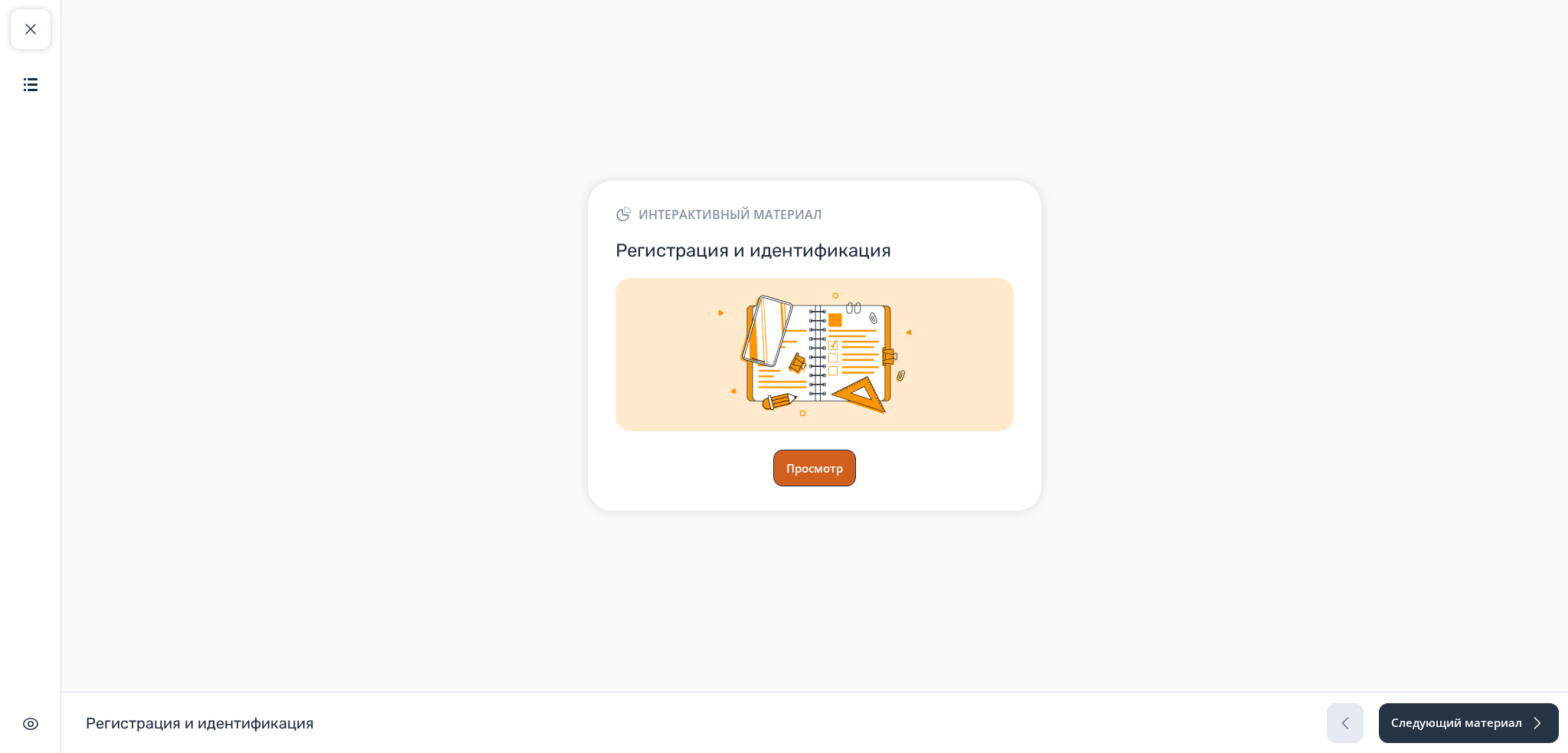
click at [836, 475] on button "Просмотр" at bounding box center [814, 468] width 83 height 37
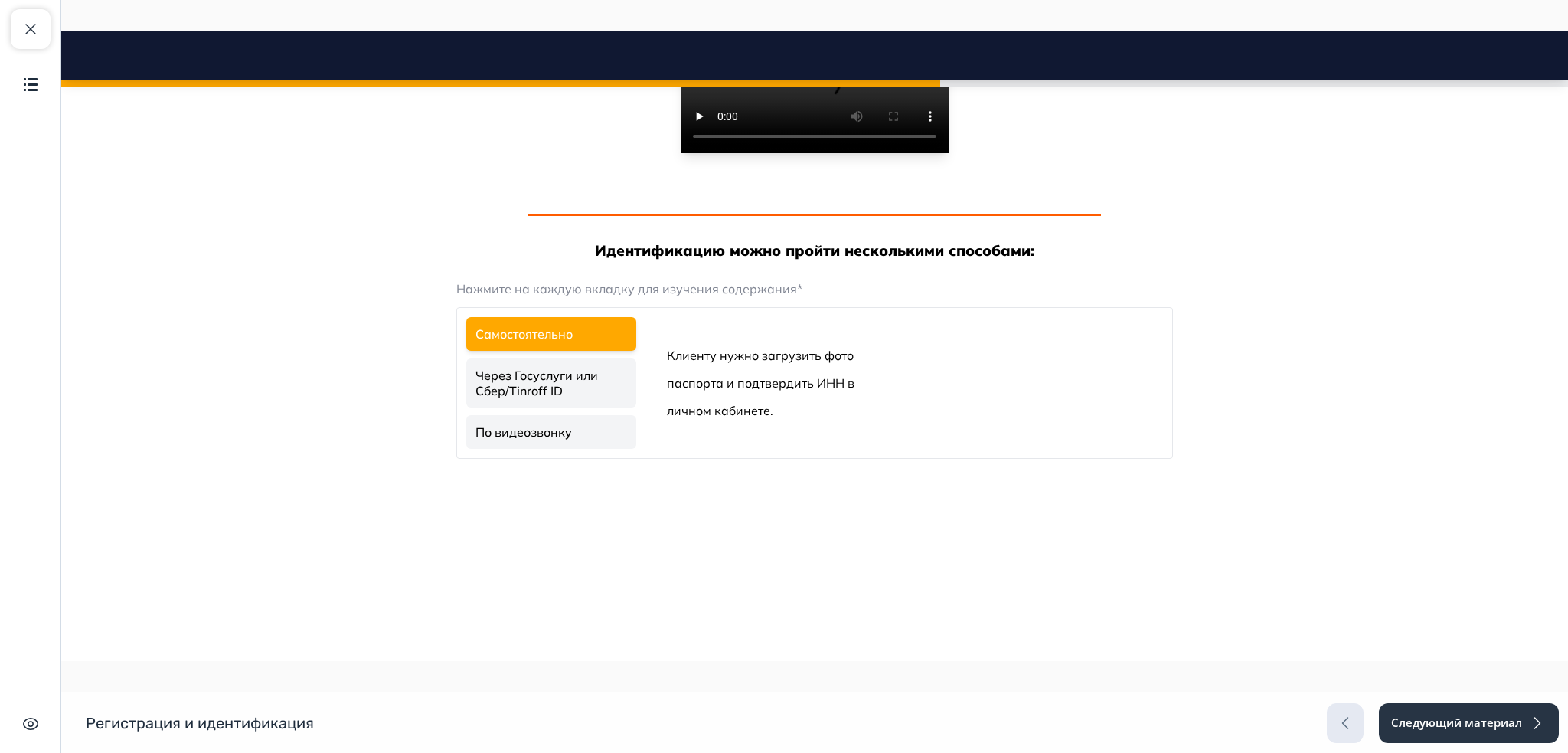
scroll to position [1940, 0]
click at [1505, 727] on button "Следующий материал" at bounding box center [1469, 723] width 181 height 39
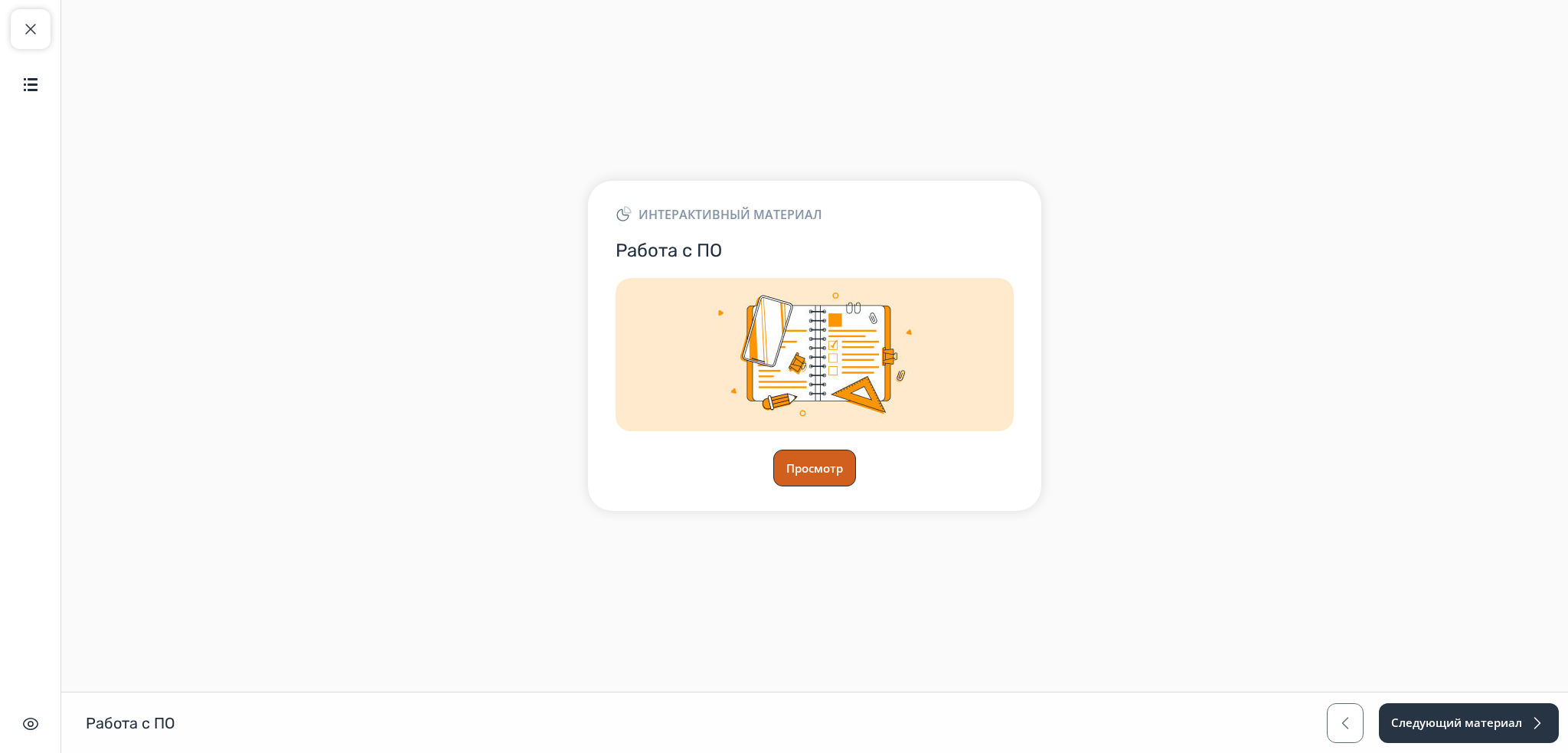
click at [804, 473] on button "Просмотр" at bounding box center [814, 468] width 83 height 37
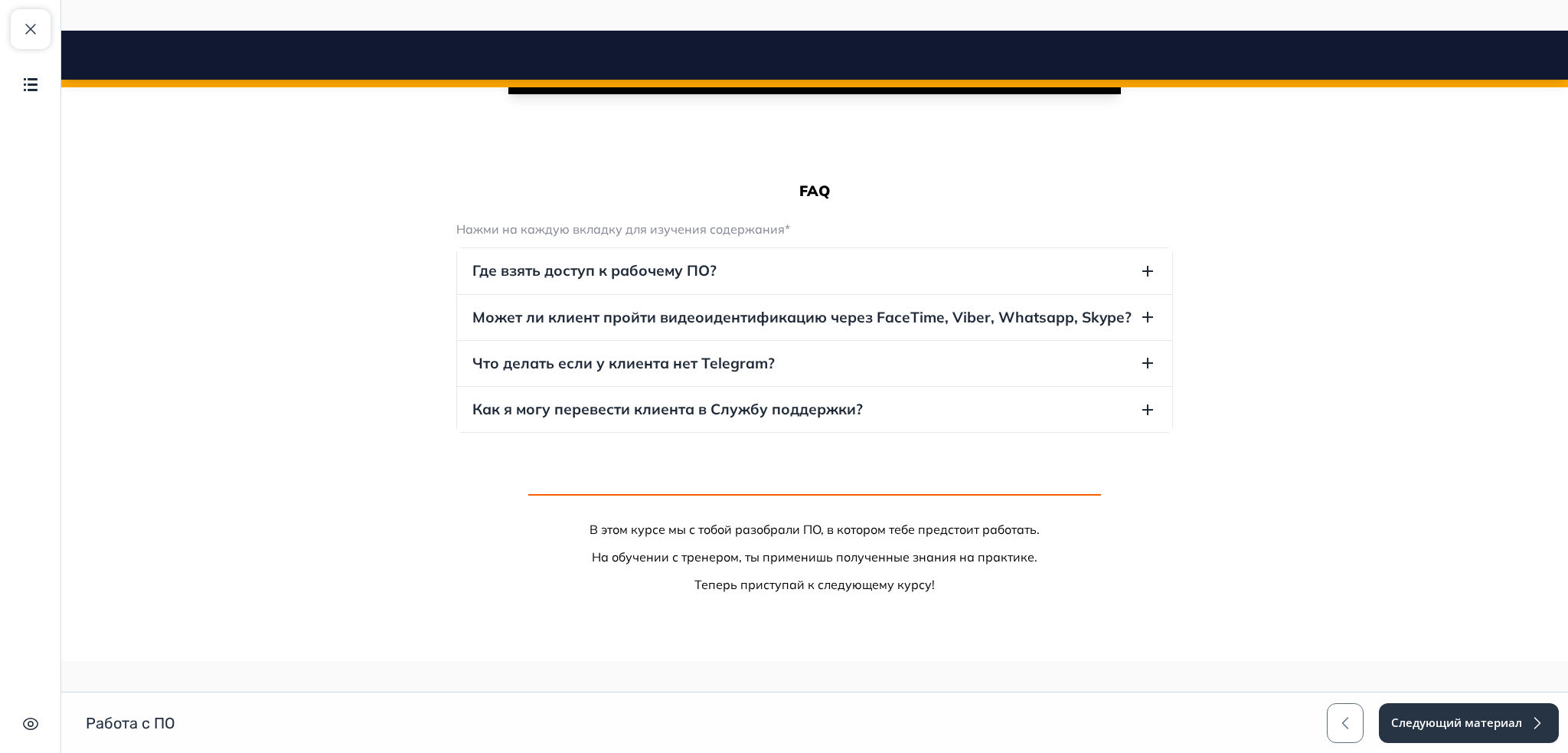
scroll to position [850, 0]
click at [1026, 406] on button "Как я могу перевести клиента в Службу поддержки?" at bounding box center [814, 409] width 715 height 45
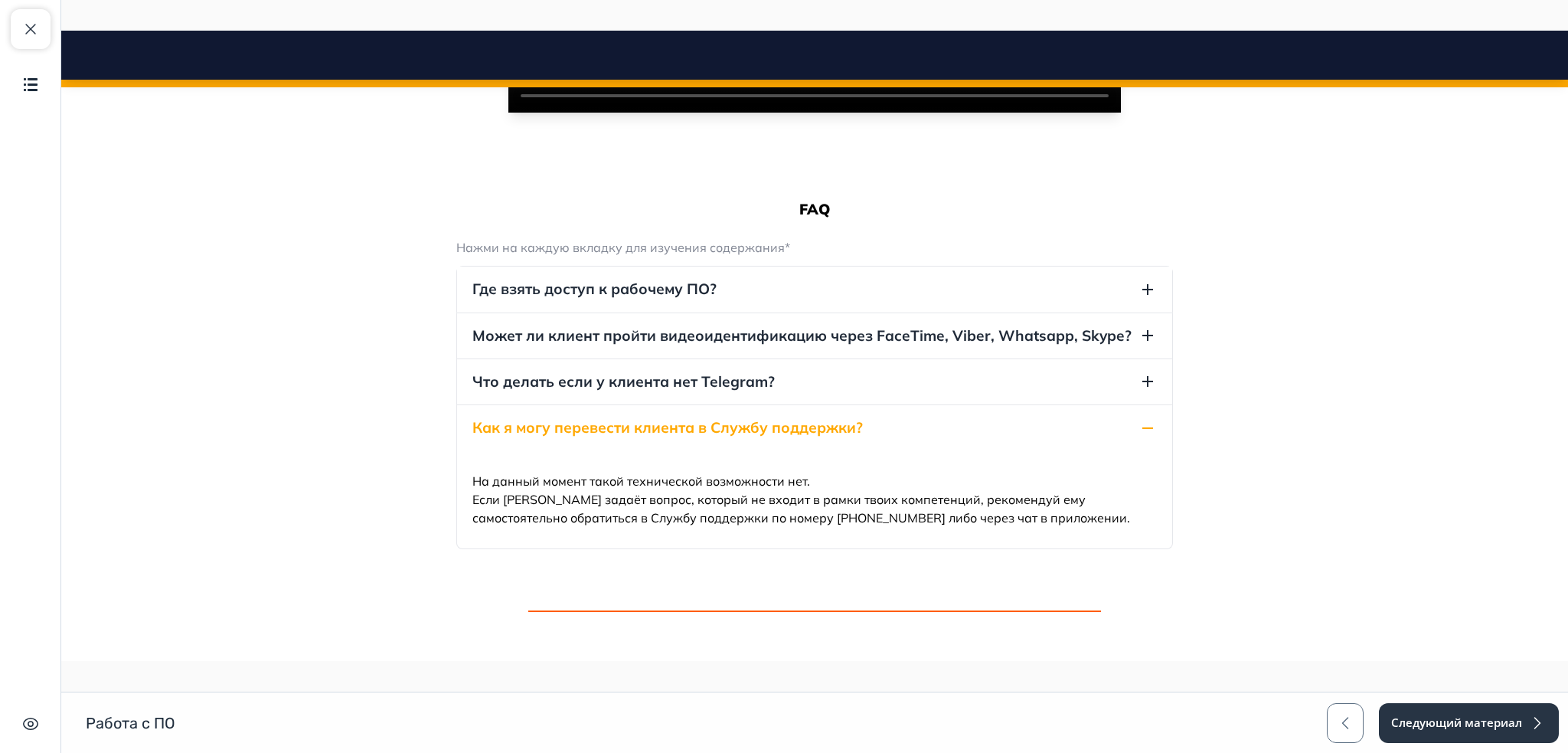
scroll to position [748, 0]
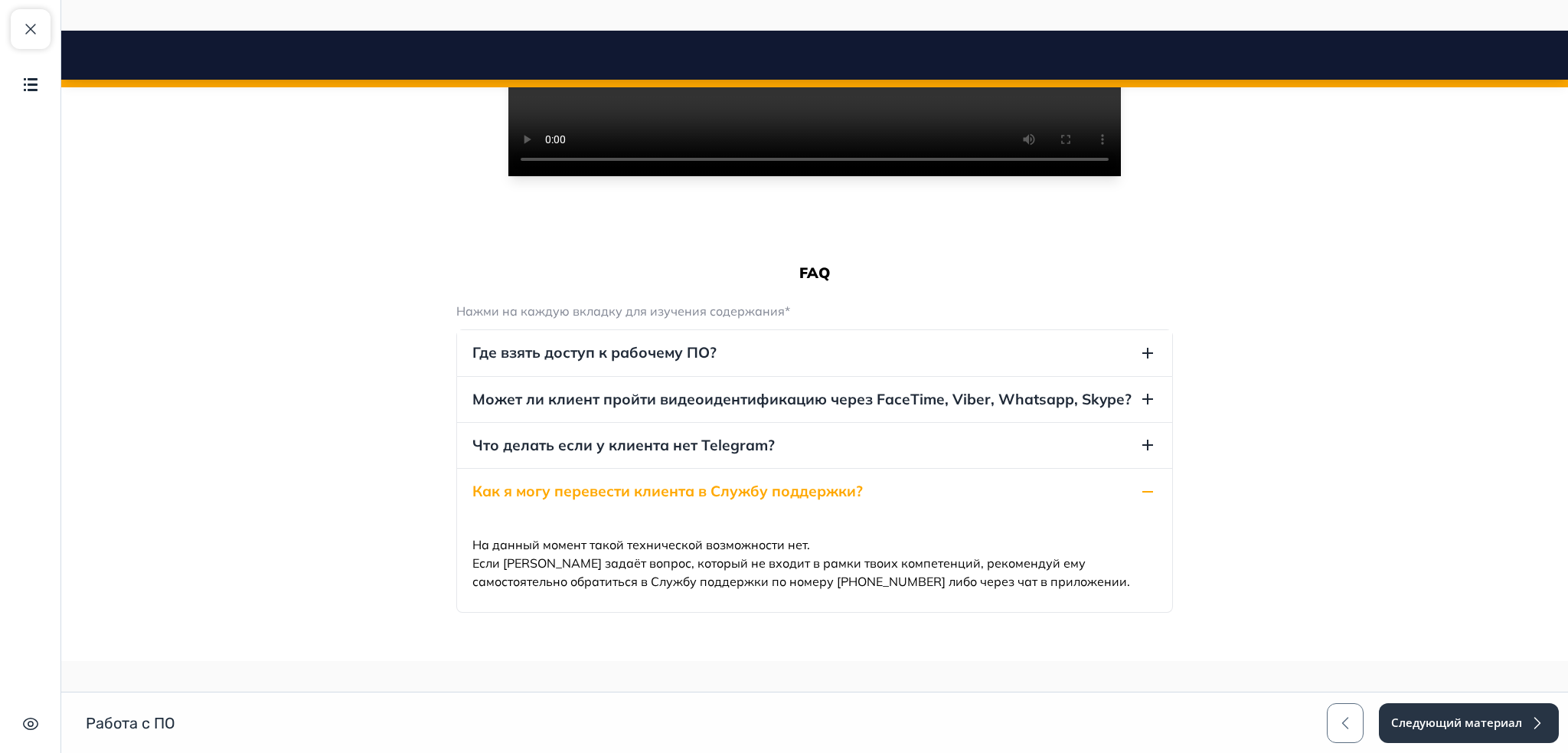
drag, startPoint x: 1628, startPoint y: 32, endPoint x: 1073, endPoint y: 219, distance: 585.7
click at [1073, 206] on div "В нём ты узнаешь: с каким ПО ты будешь работать; алгоритм работы в ПО. FAQ Нажм…" at bounding box center [814, 251] width 717 height 1044
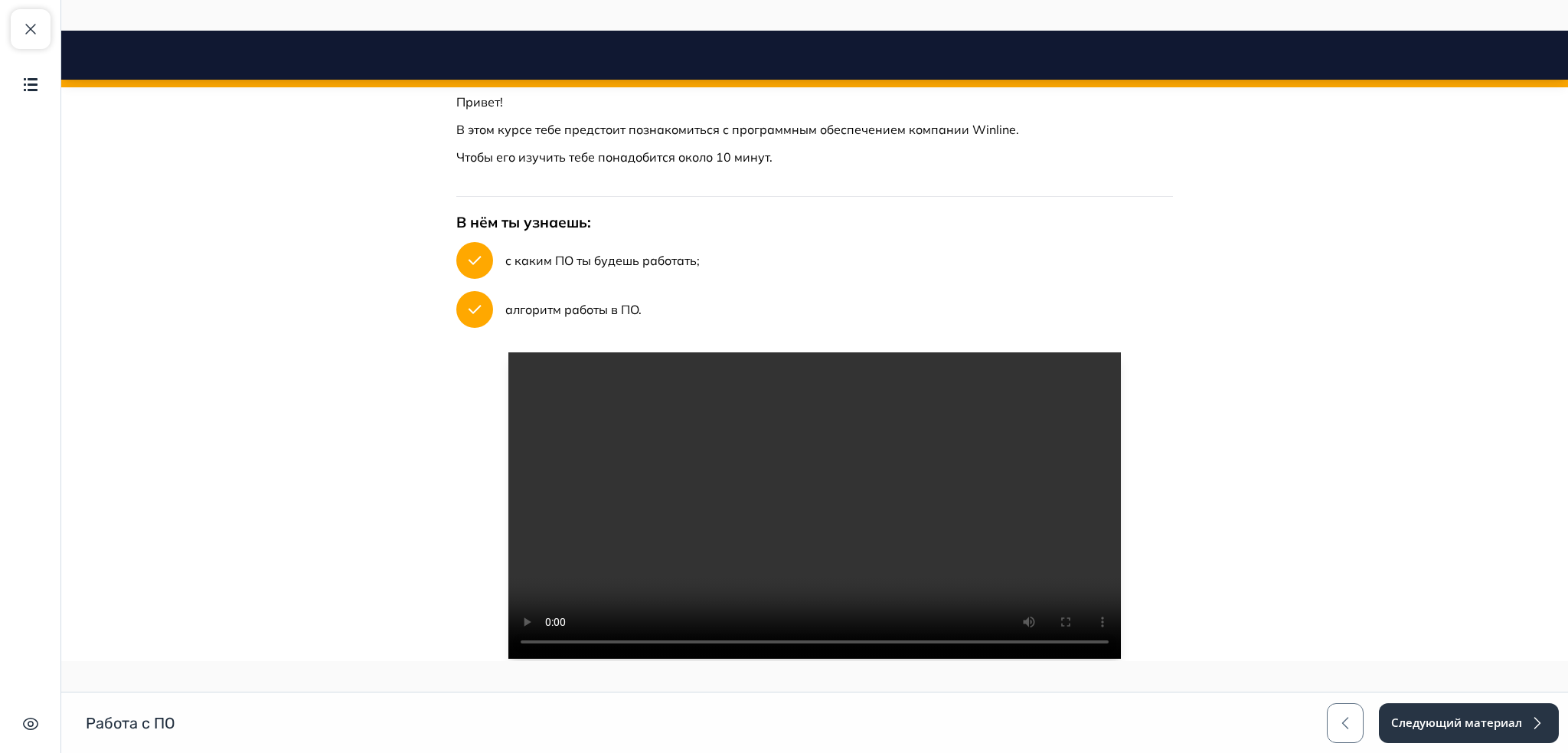
scroll to position [33, 0]
